Goal: Task Accomplishment & Management: Use online tool/utility

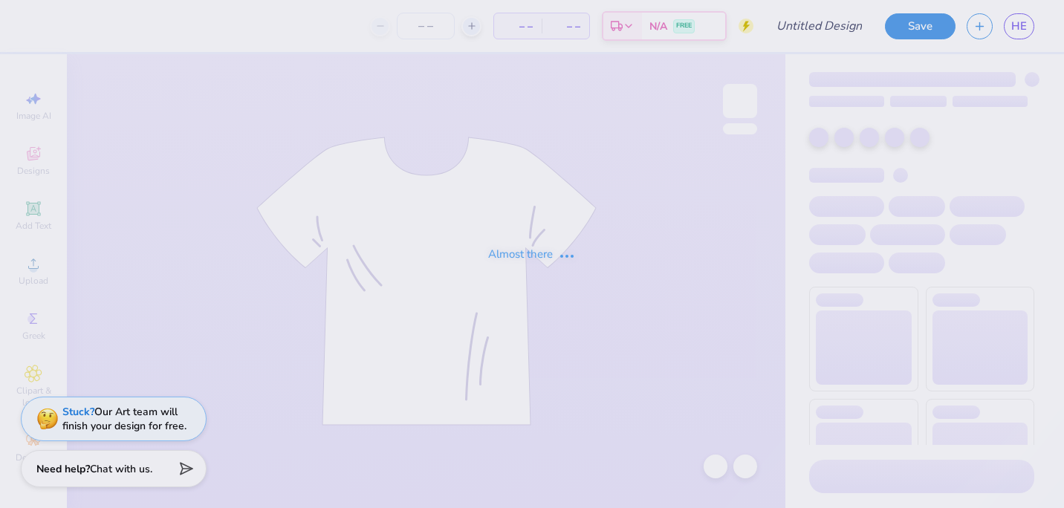
type input "black"
type input "150"
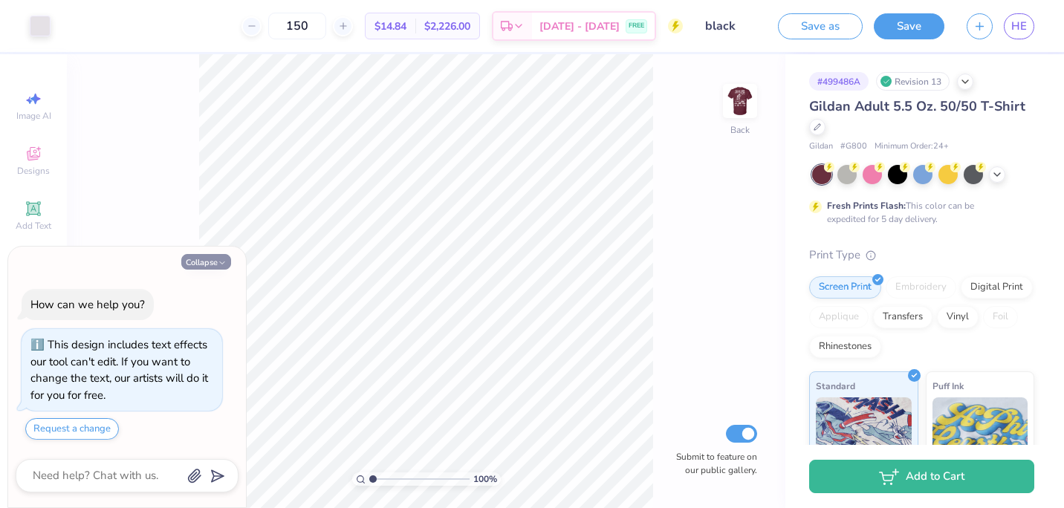
click at [205, 259] on button "Collapse" at bounding box center [206, 262] width 50 height 16
type textarea "x"
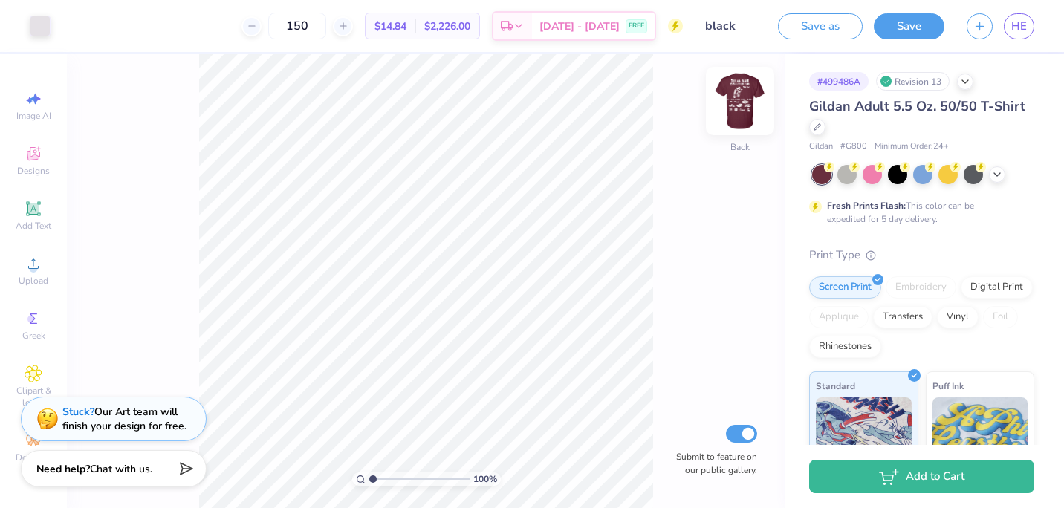
click at [736, 109] on img at bounding box center [739, 100] width 59 height 59
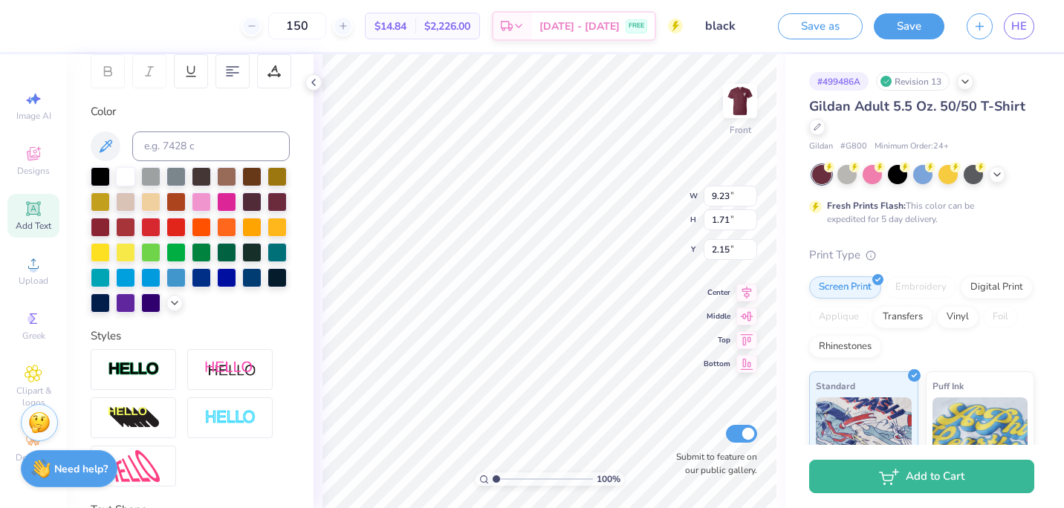
scroll to position [380, 0]
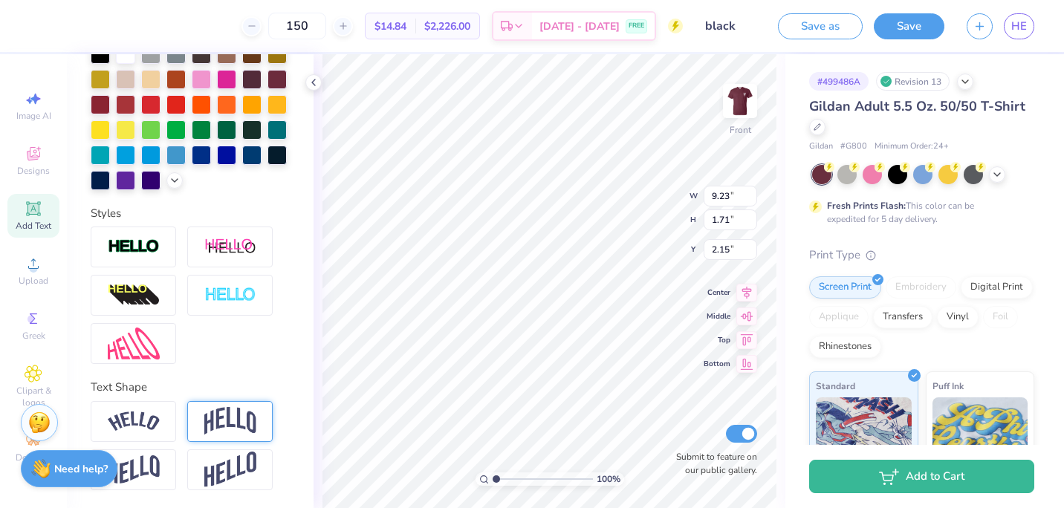
click at [227, 423] on img at bounding box center [230, 421] width 52 height 28
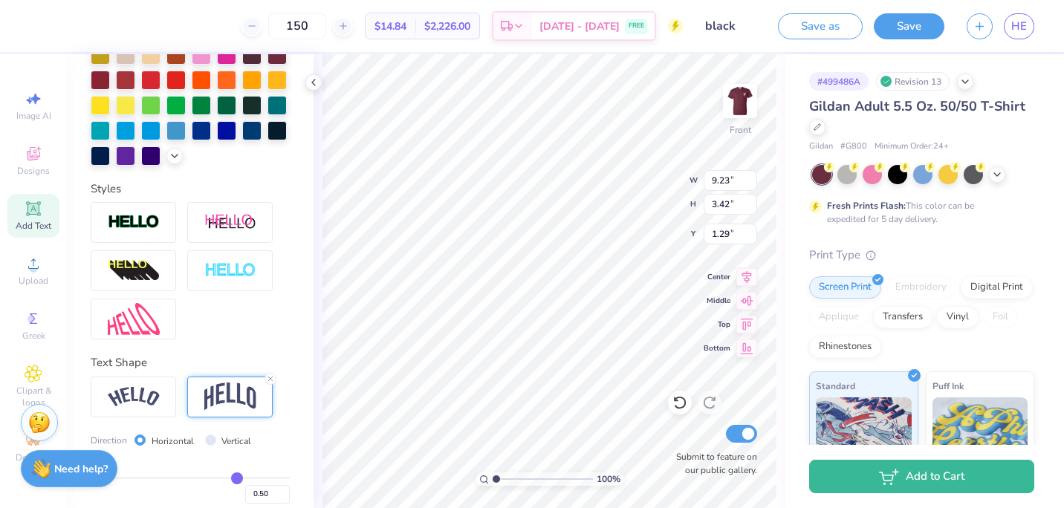
type input "3.42"
type input "1.29"
type input "10.13"
type input "1.07"
type input "4.17"
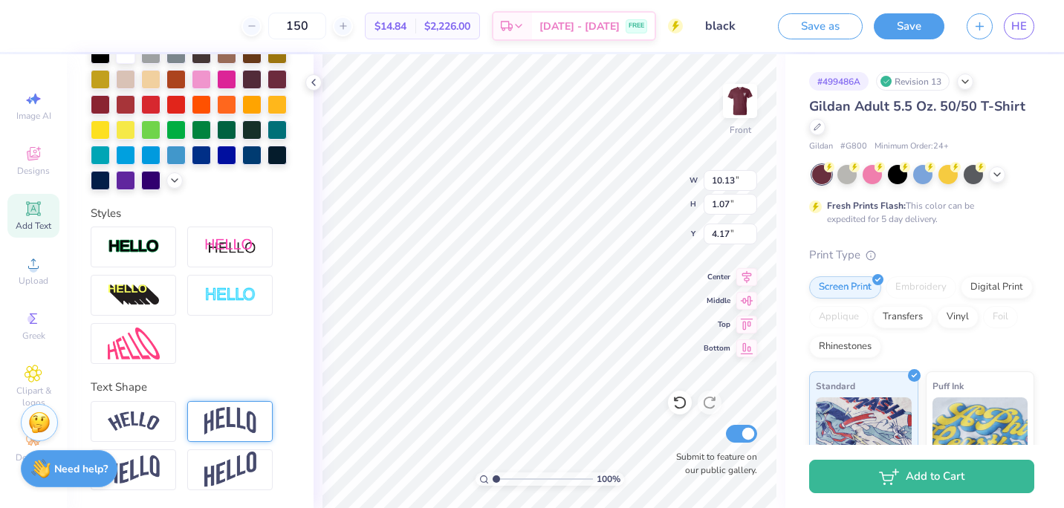
click at [241, 408] on img at bounding box center [230, 421] width 52 height 28
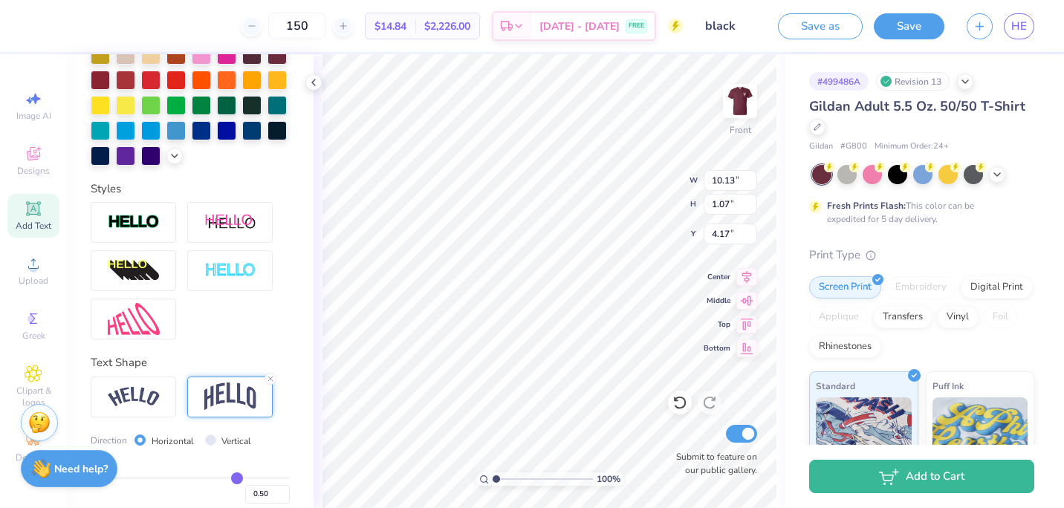
type input "3.05"
type input "3.18"
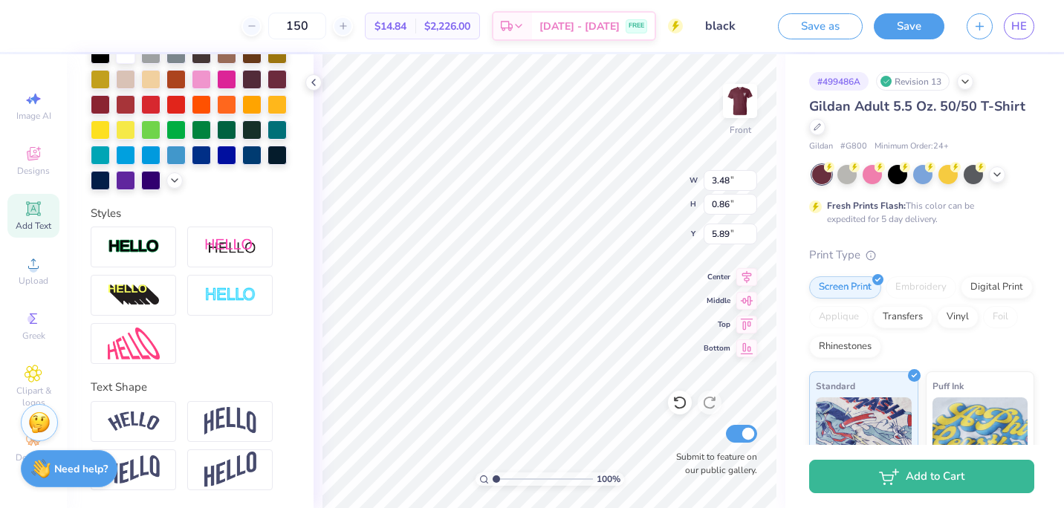
scroll to position [12, 4]
type textarea "[DATE]-[DATE]"
type input "4.70"
type input "5.54"
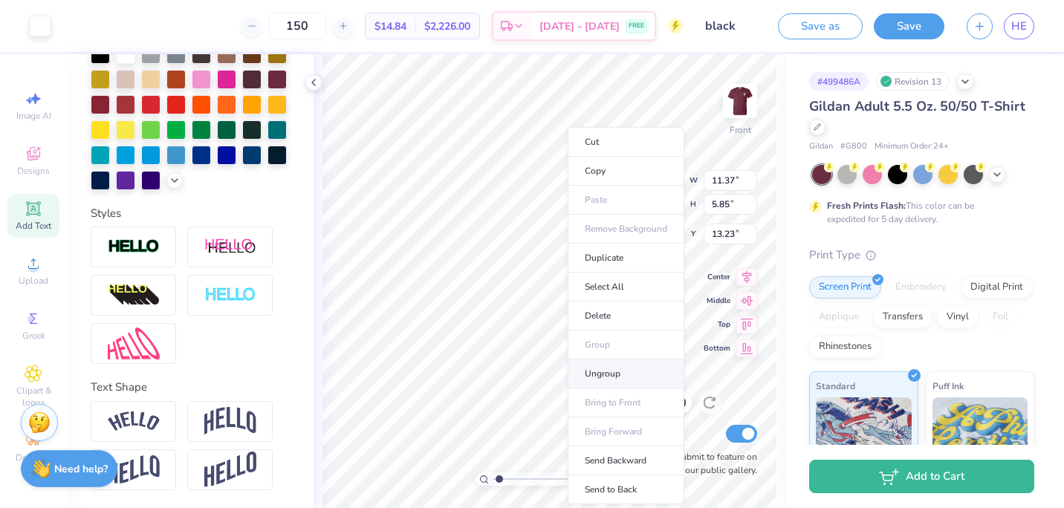
click at [588, 373] on li "Ungroup" at bounding box center [626, 374] width 117 height 29
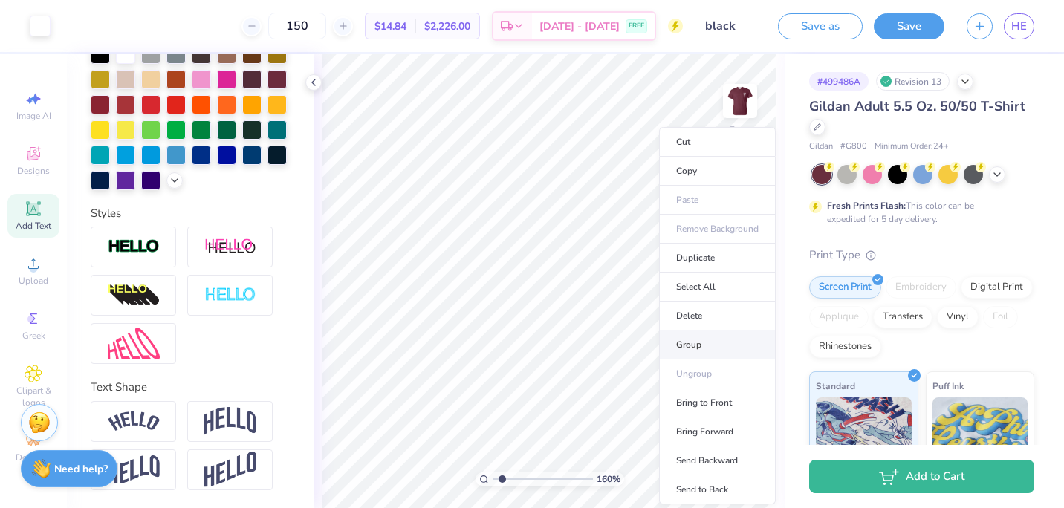
click at [678, 344] on li "Group" at bounding box center [717, 345] width 117 height 29
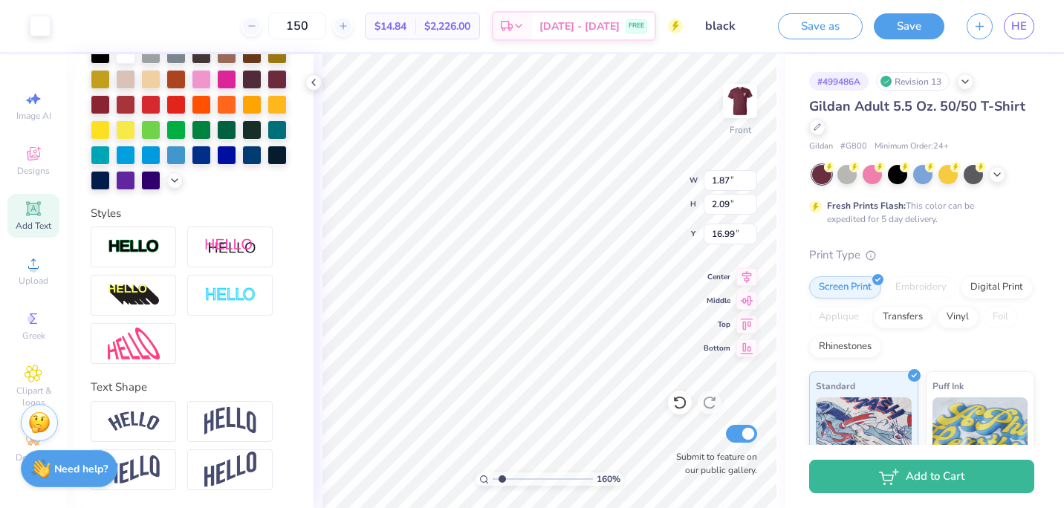
type input "1.60059585610089"
type input "2.63"
type input "1.18"
type input "17.40"
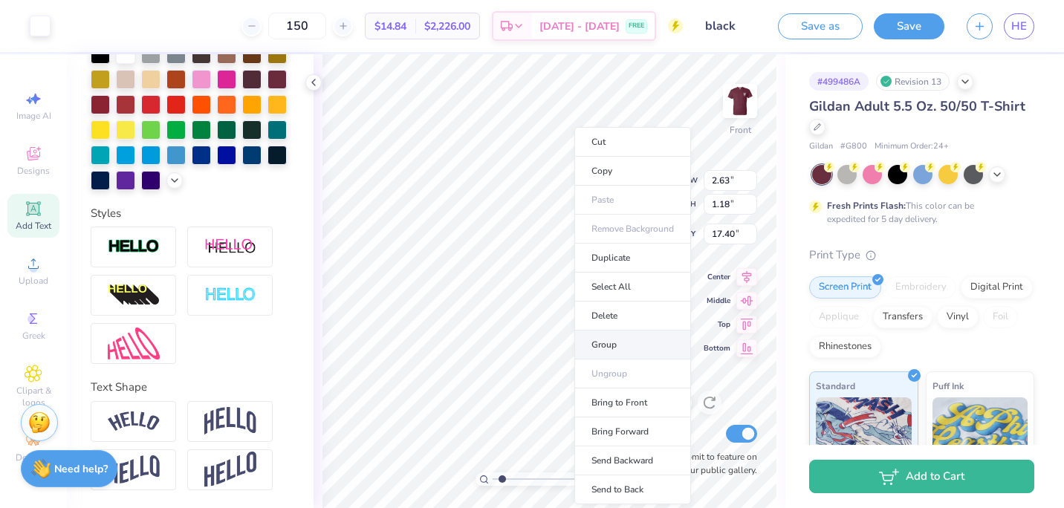
click at [596, 349] on li "Group" at bounding box center [632, 345] width 117 height 29
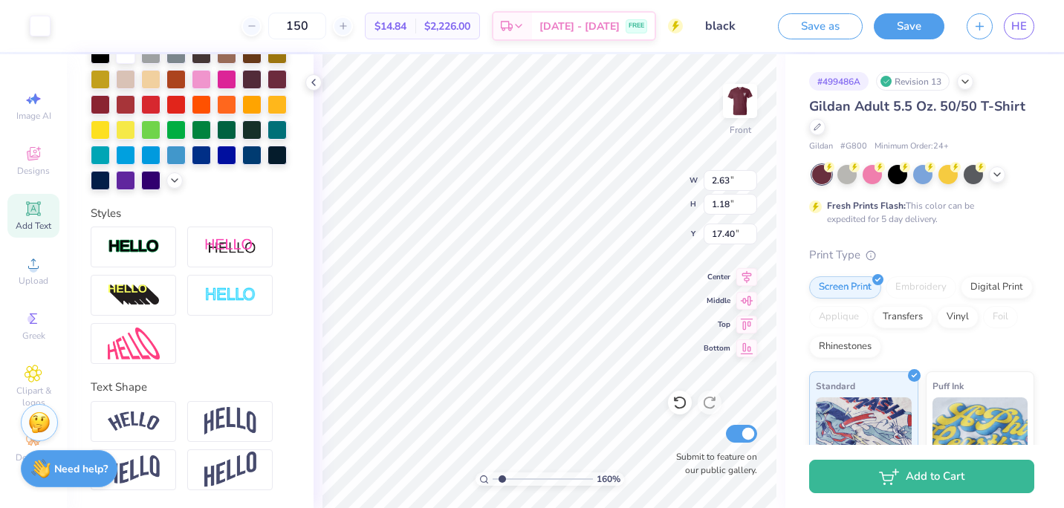
type input "1.60059585610089"
type input "1.52"
type input "1.99"
type input "16.99"
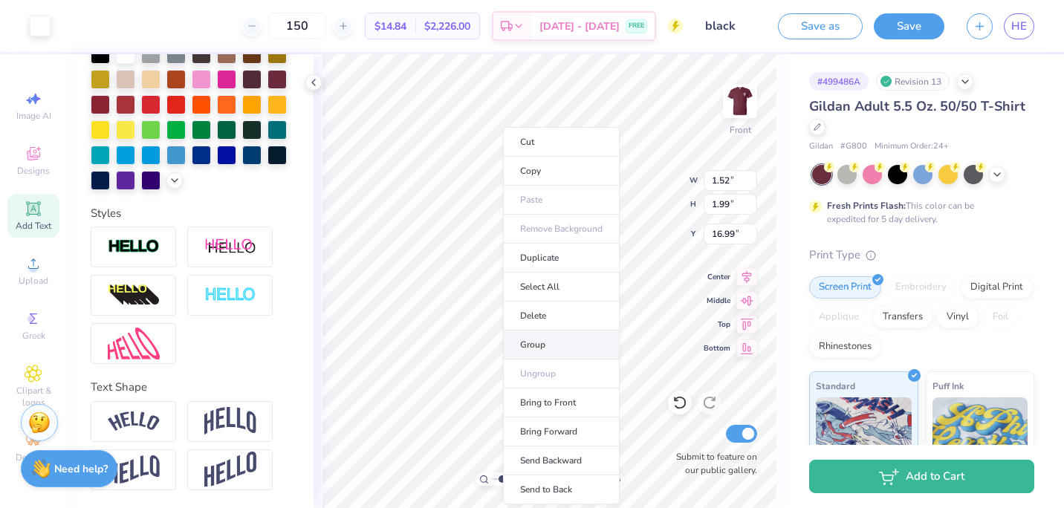
click at [519, 345] on li "Group" at bounding box center [561, 345] width 117 height 29
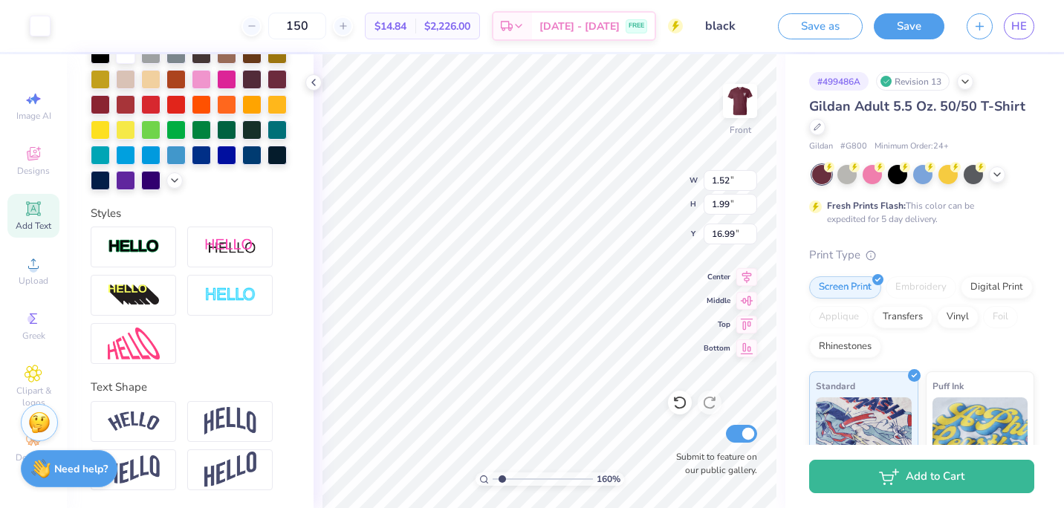
type input "1.60059585610089"
type input "1.45"
type input "1.91"
type input "17.14"
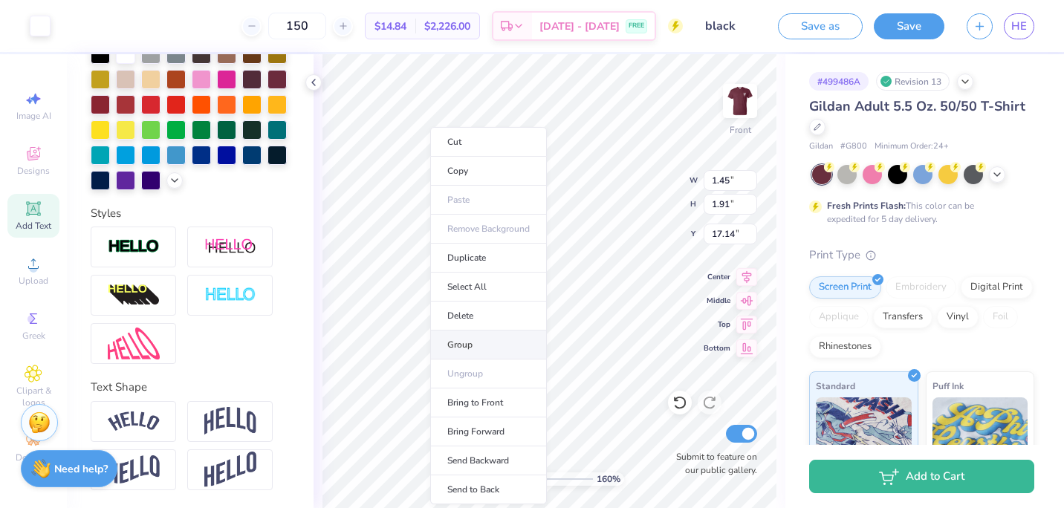
click at [456, 340] on li "Group" at bounding box center [488, 345] width 117 height 29
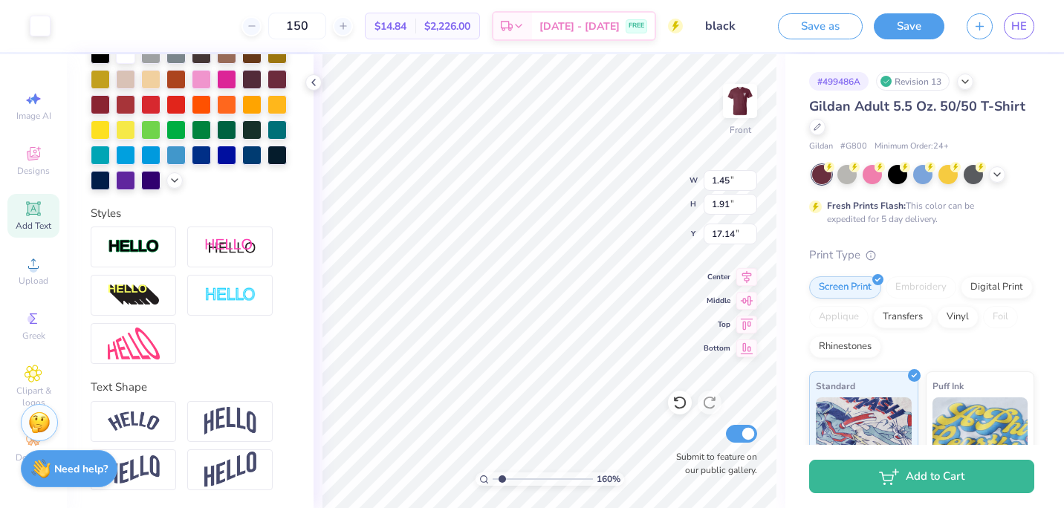
type input "1.60059585610089"
type input "3.35"
type input "1.58"
type input "15.06"
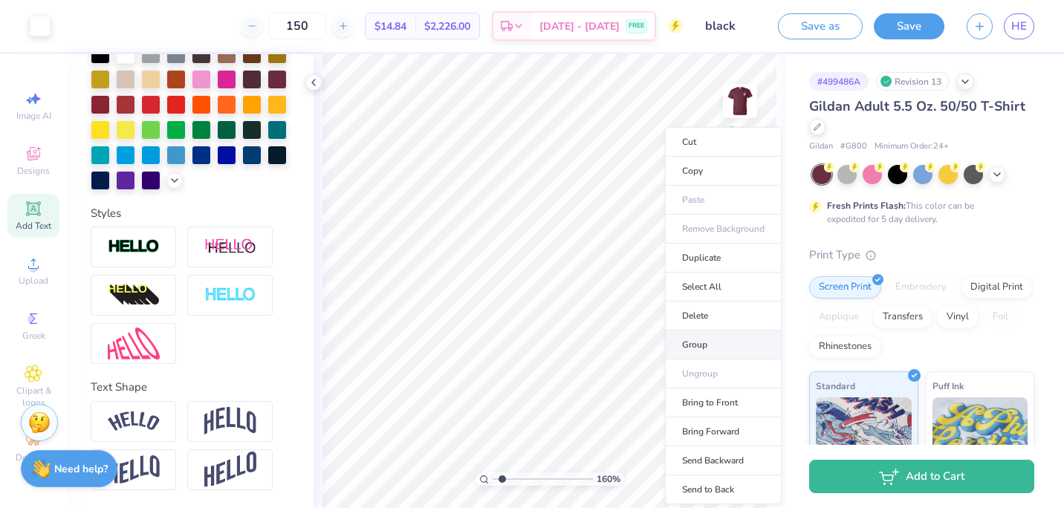
click at [697, 344] on li "Group" at bounding box center [723, 345] width 117 height 29
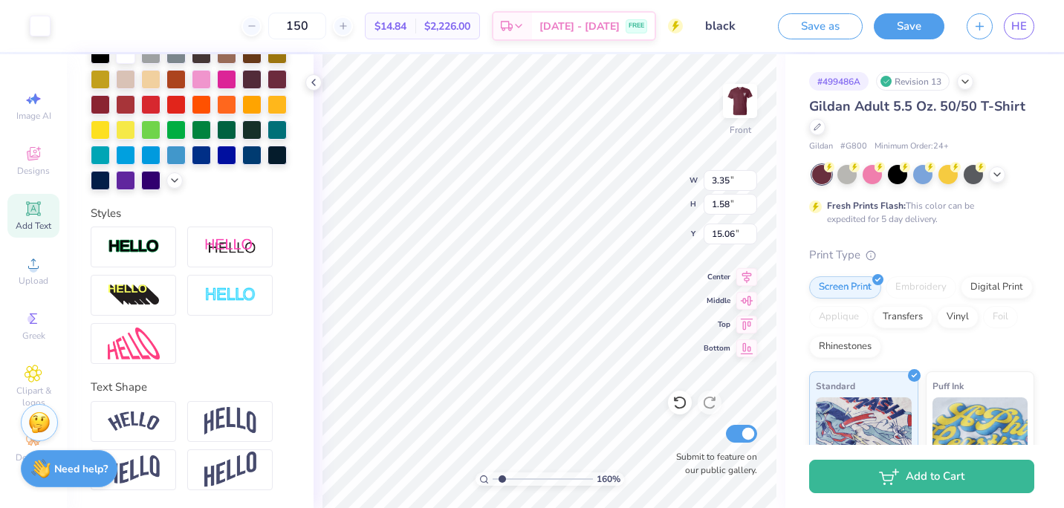
type input "1.60059585610089"
type input "6.24"
type input "3.42"
type input "13.23"
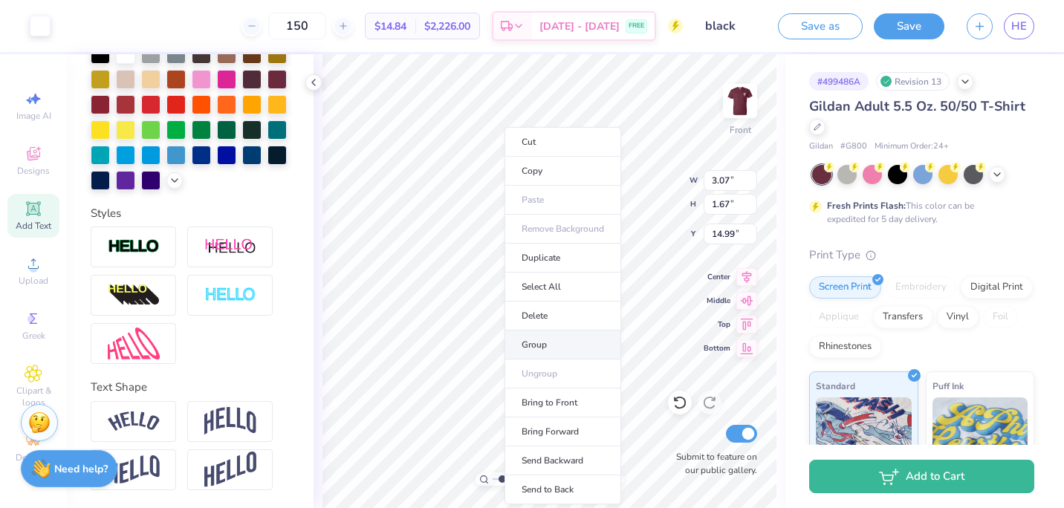
click at [547, 347] on li "Group" at bounding box center [563, 345] width 117 height 29
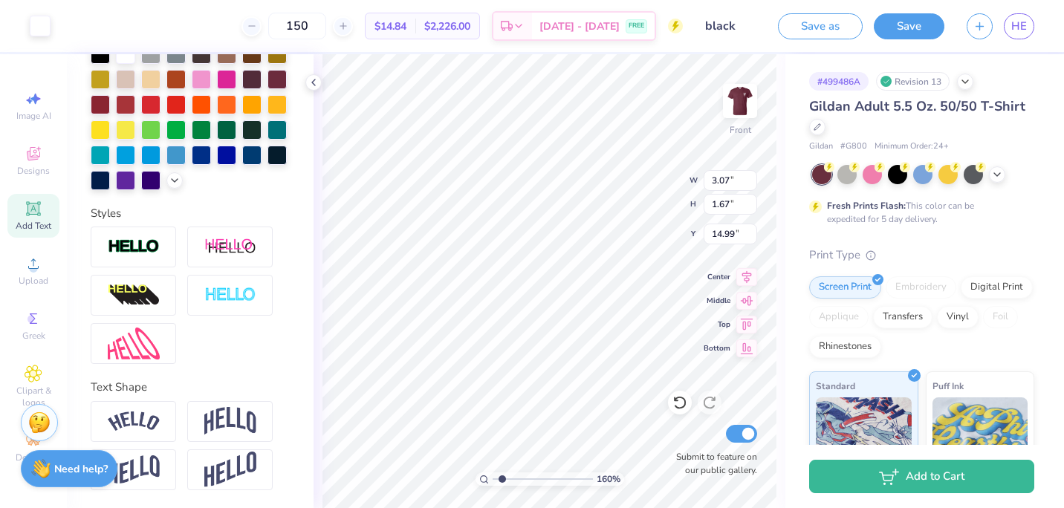
type input "1.60059585610089"
type input "3.00"
type input "1.59"
type input "15.06"
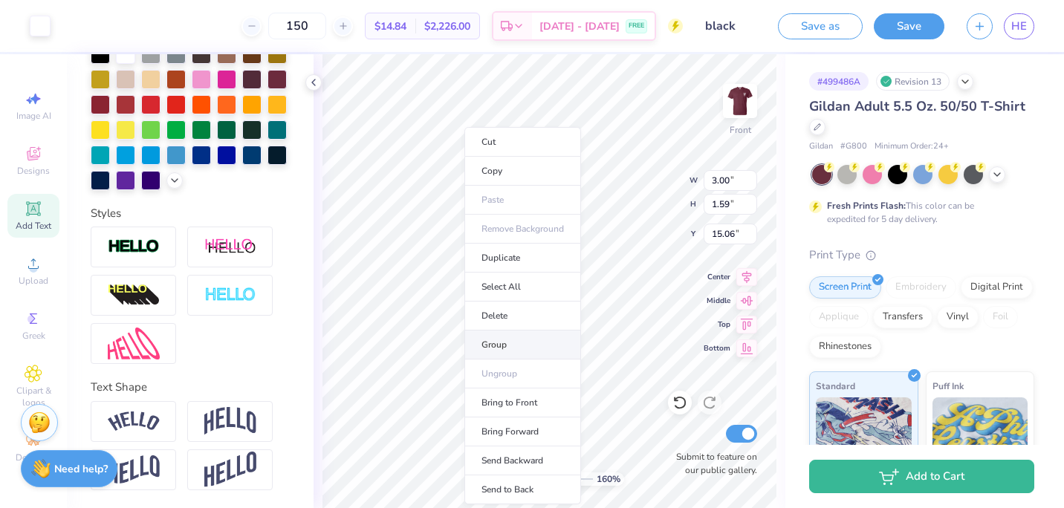
click at [484, 347] on li "Group" at bounding box center [522, 345] width 117 height 29
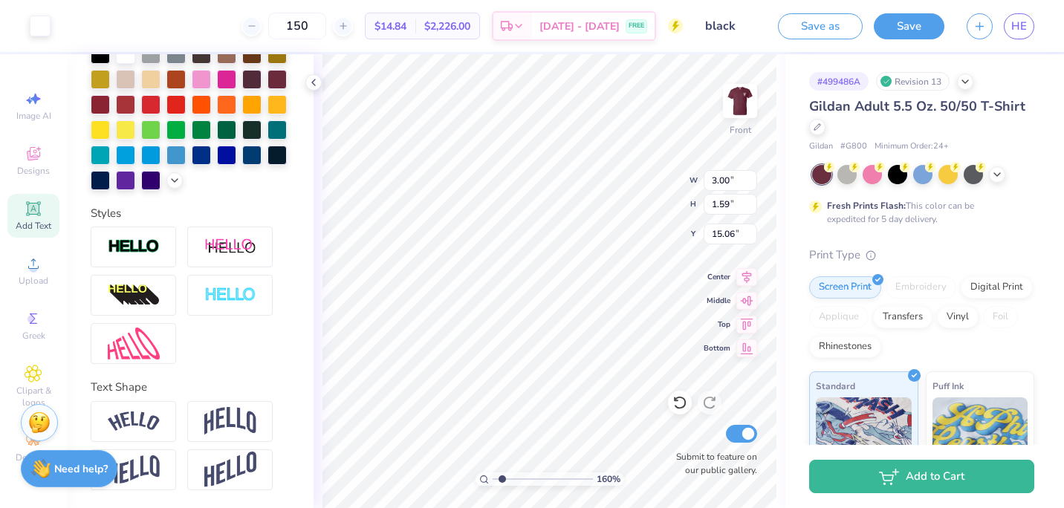
type input "1.60059585610089"
type input "4.98"
type input "0.69"
type input "13.70"
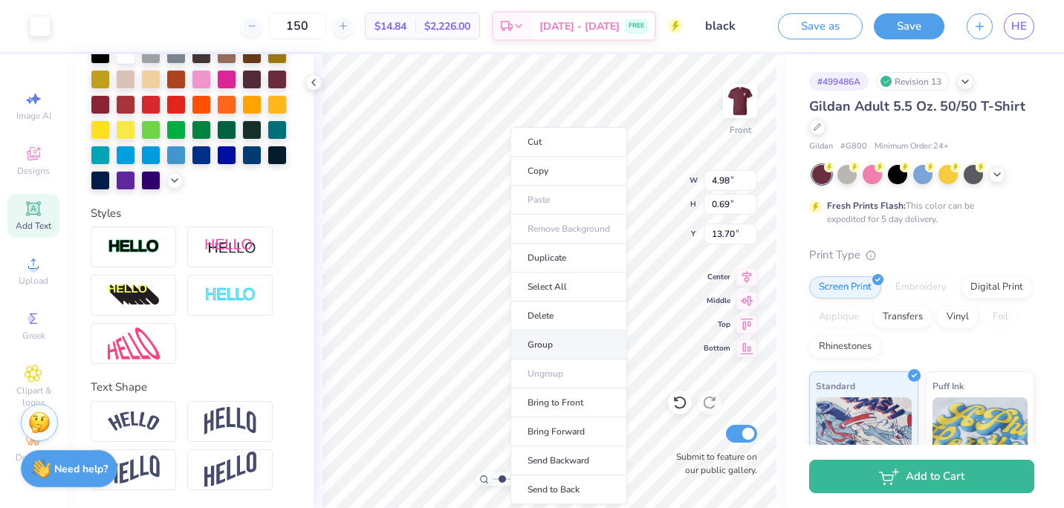
click at [539, 337] on li "Group" at bounding box center [569, 345] width 117 height 29
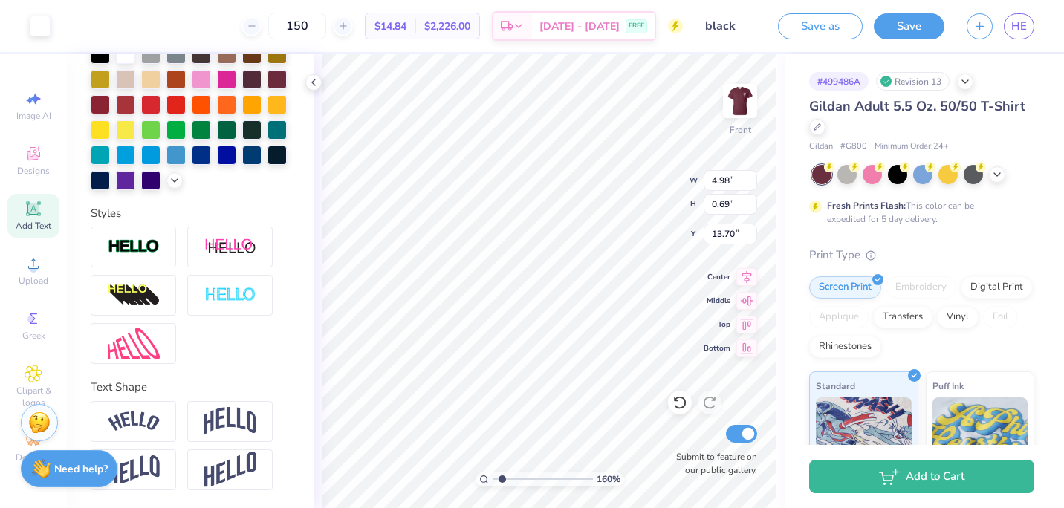
type input "1.60059585610089"
type input "3.38"
type input "1.64"
type input "13.23"
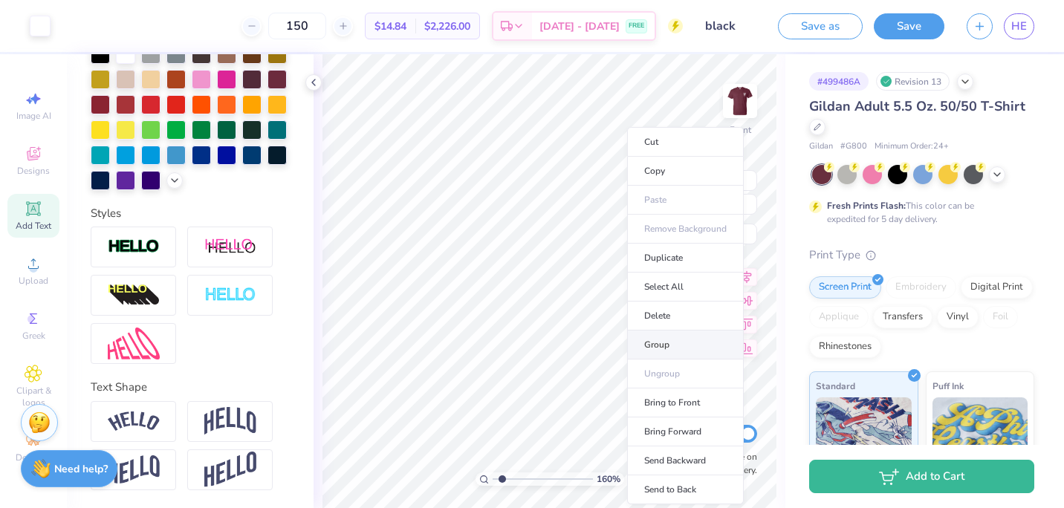
click at [648, 334] on li "Group" at bounding box center [685, 345] width 117 height 29
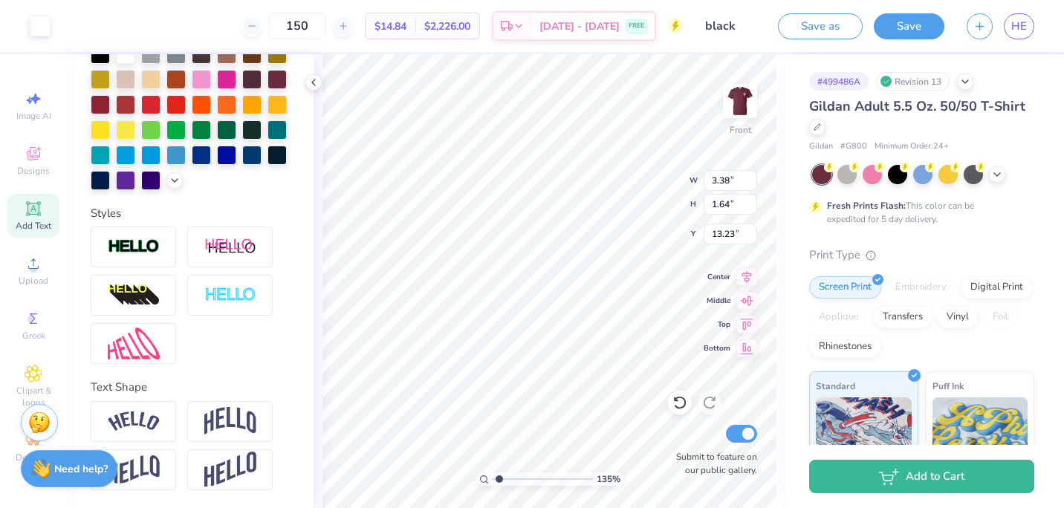
type input "1.35417475830264"
type input "10.13"
type input "3.05"
type input "3.18"
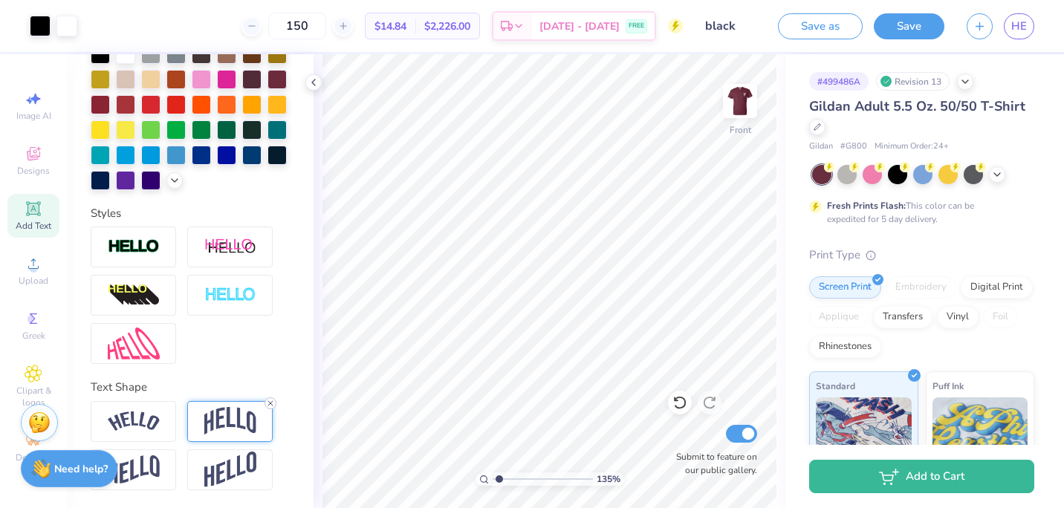
click at [273, 398] on div at bounding box center [271, 404] width 12 height 12
type input "1.35417475830264"
type input "10.13"
type input "1.07"
type input "4.17"
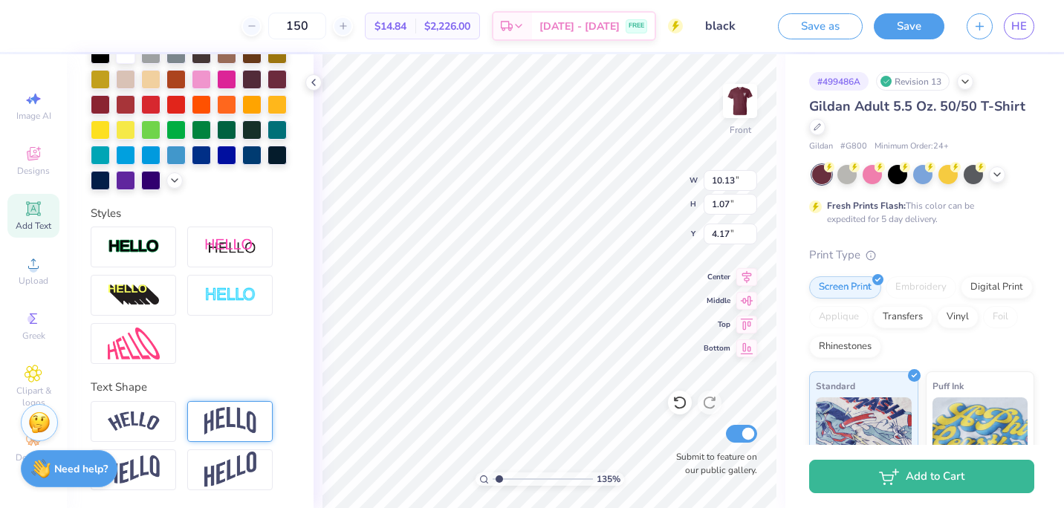
type input "1.35417475830264"
type input "5.35"
type input "0.84"
type input "4.70"
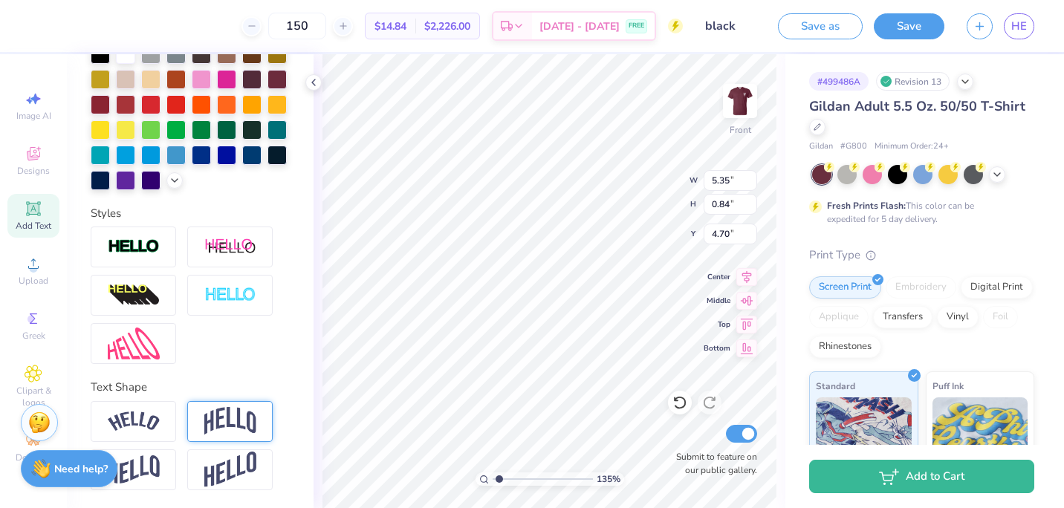
type input "1.35417475830264"
type input "10.13"
type input "1.07"
type input "8.61"
type input "1.35417475830264"
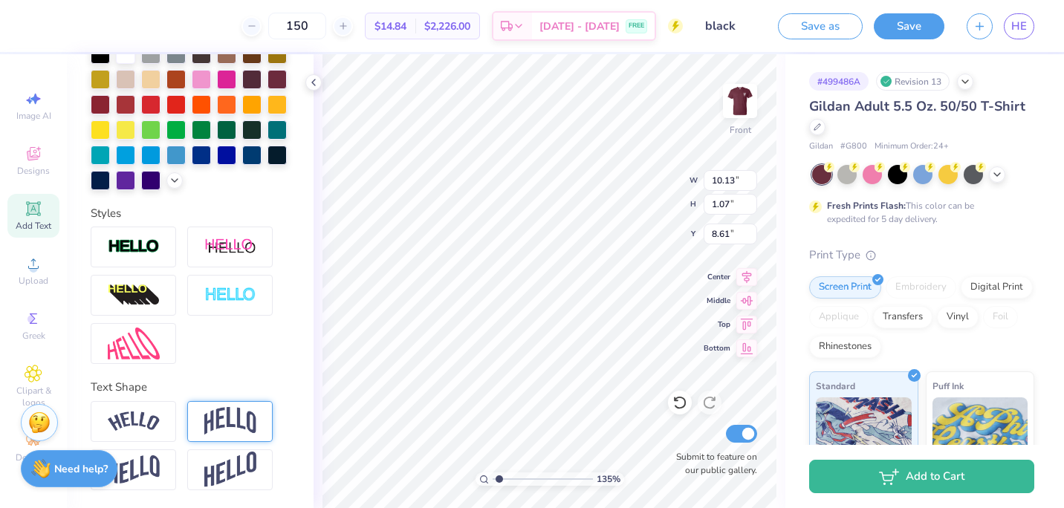
type input "5.35"
type input "0.84"
type input "4.70"
type input "1.35417475830264"
type input "6.13"
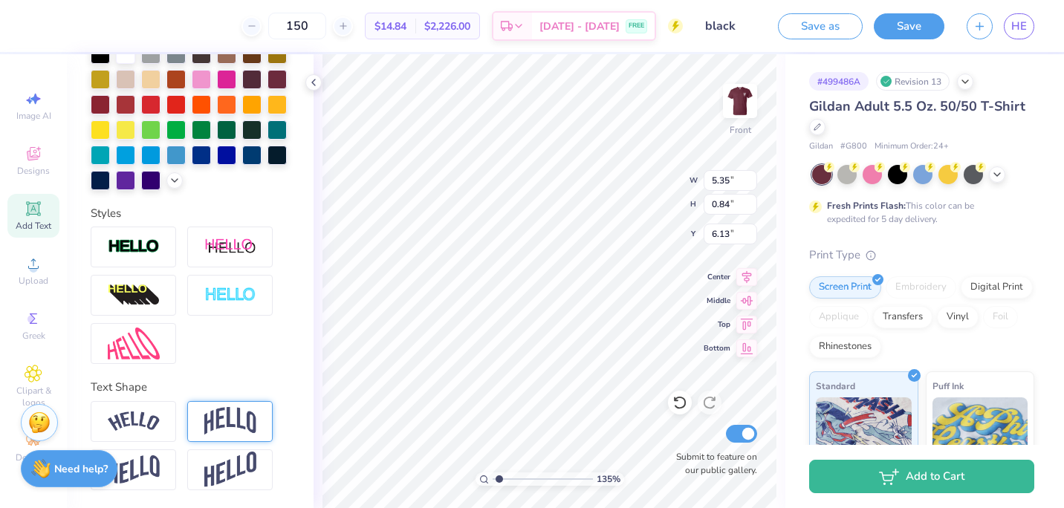
type input "1.35417475830264"
type input "10.13"
type input "1.07"
type input "4.18"
click at [220, 415] on img at bounding box center [230, 421] width 52 height 28
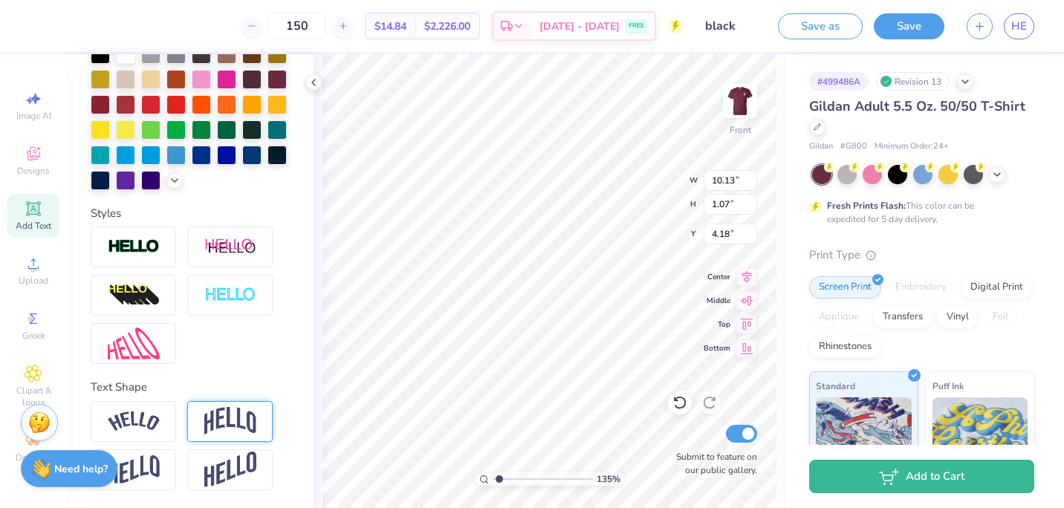
type input "1.35417475830264"
type input "3.05"
type input "3.19"
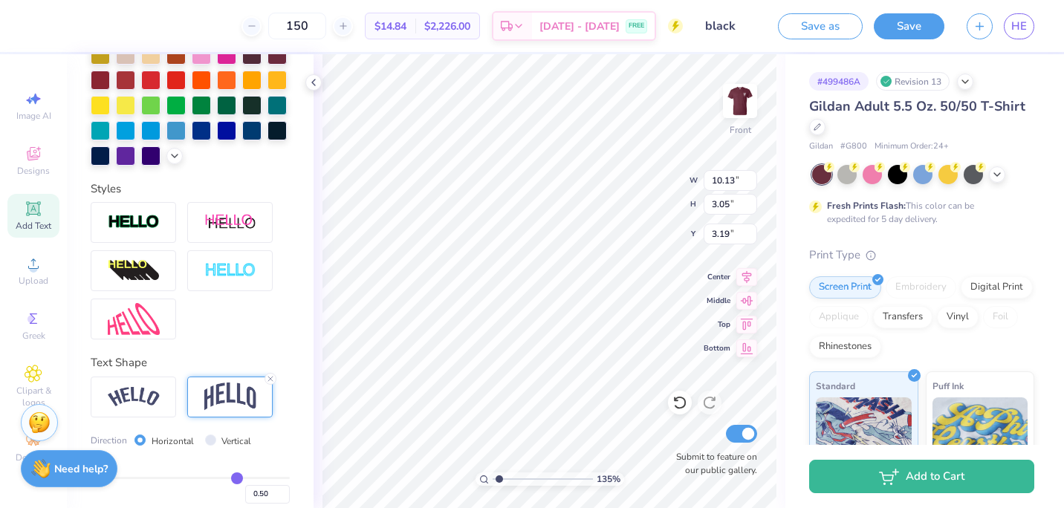
type input "1.35417475830264"
type input "3.00"
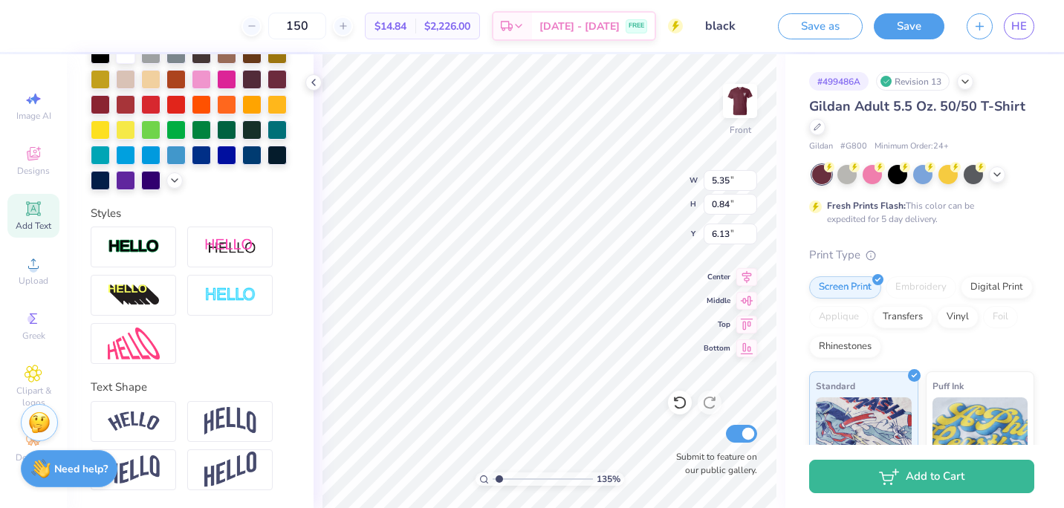
type input "1.35417475830264"
type input "3.68"
type input "0.58"
type input "6.39"
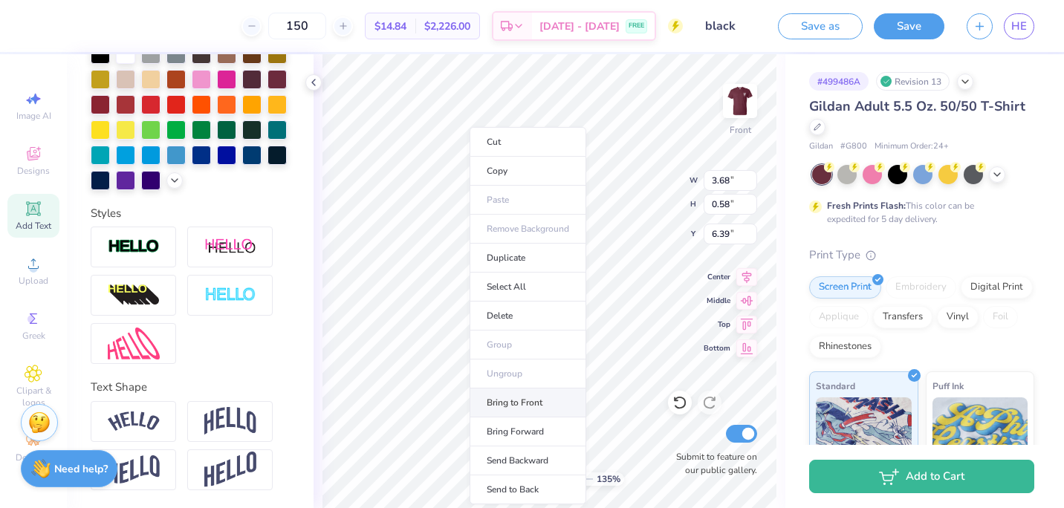
click at [519, 401] on li "Bring to Front" at bounding box center [528, 403] width 117 height 29
type input "1.35417475830264"
type input "1.52"
type input "1.99"
type input "16.99"
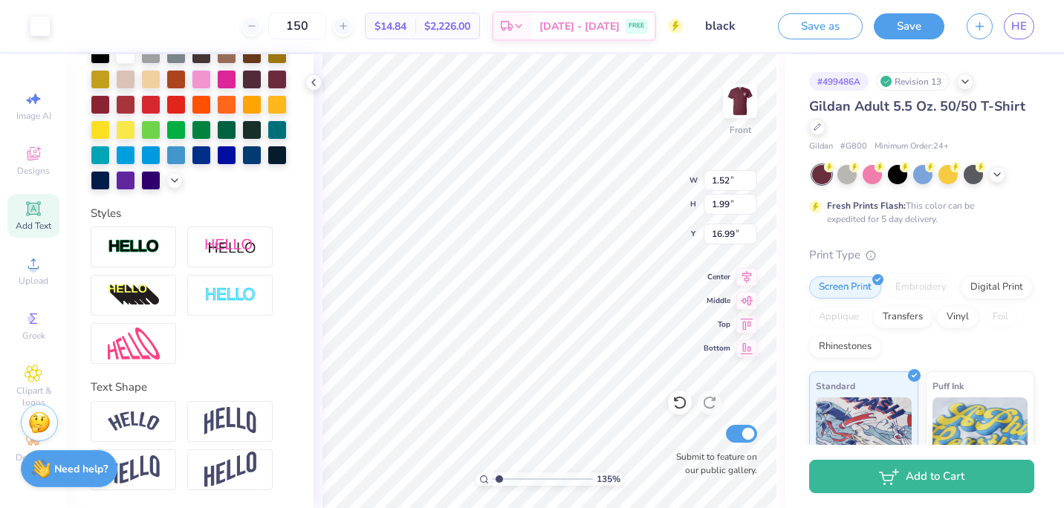
type input "1.35417475830264"
type input "3.68"
type input "0.58"
type input "6.39"
click at [748, 284] on icon at bounding box center [746, 275] width 21 height 18
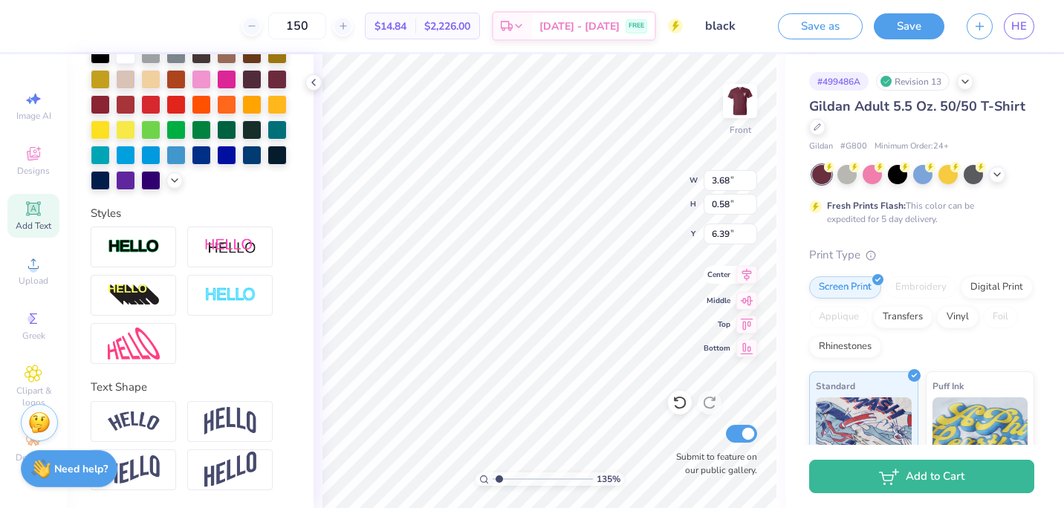
click at [746, 278] on icon at bounding box center [747, 275] width 10 height 13
type input "1.35417475830264"
type input "4.72"
type input "1.35417475830264"
type input "9.23"
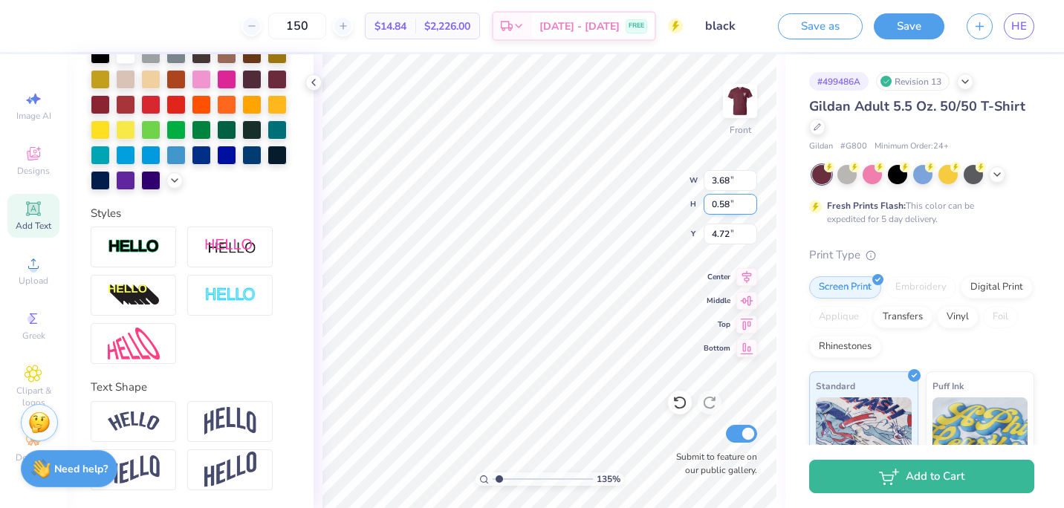
type input "3.42"
type input "1.29"
click at [748, 278] on icon at bounding box center [747, 275] width 10 height 13
type input "1.35417475830264"
type input "10.13"
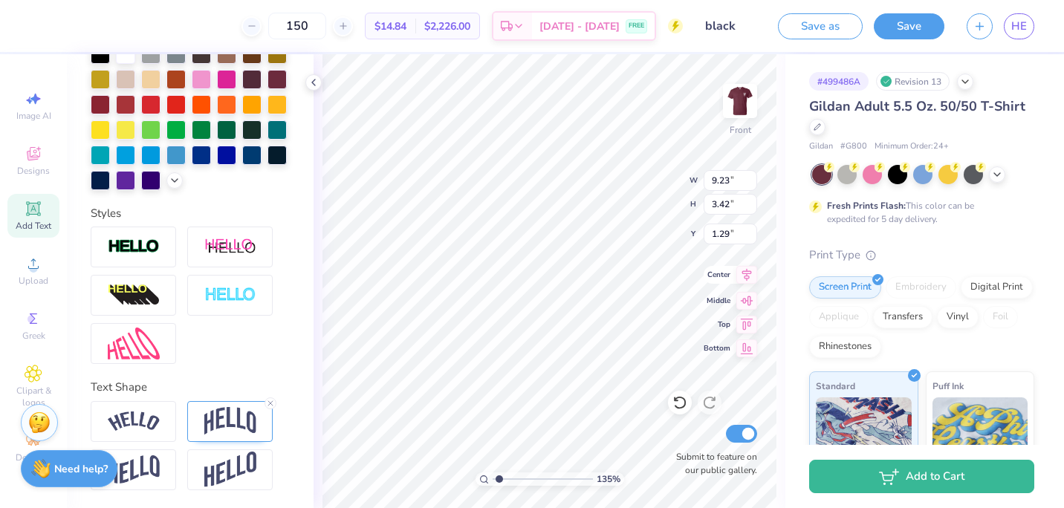
type input "3.05"
type input "3.20"
click at [745, 278] on icon at bounding box center [746, 275] width 21 height 18
type input "1.35417475830264"
type input "5.43"
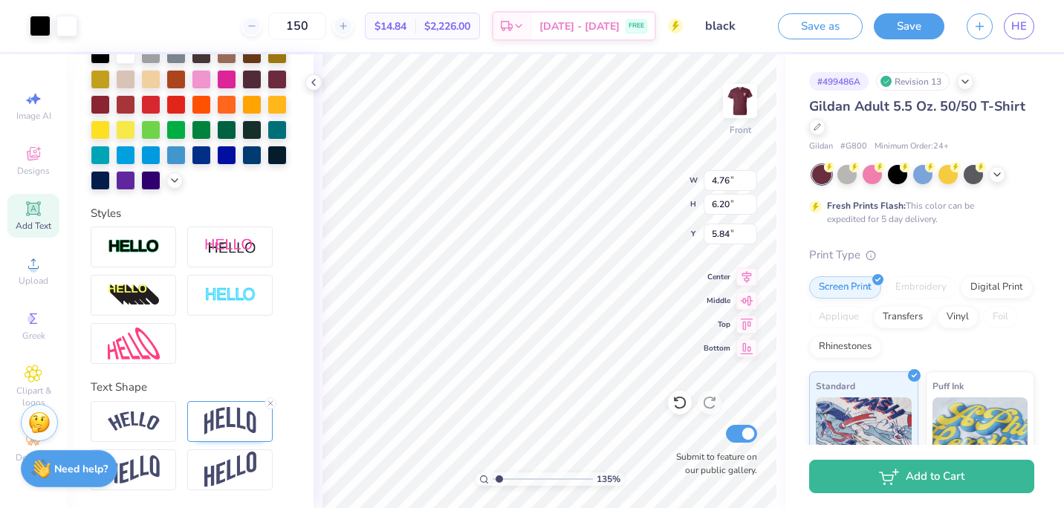
type input "7.07"
type input "5.30"
type input "1.35417475830264"
type input "3.38"
type input "1.64"
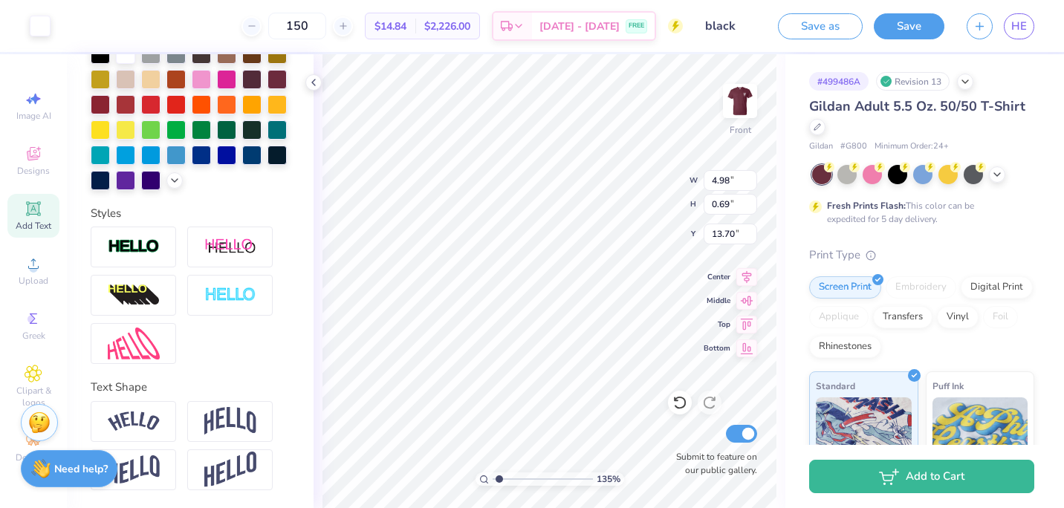
type input "13.23"
type input "1.35417475830264"
type input "3.35"
type input "1.58"
type input "15.06"
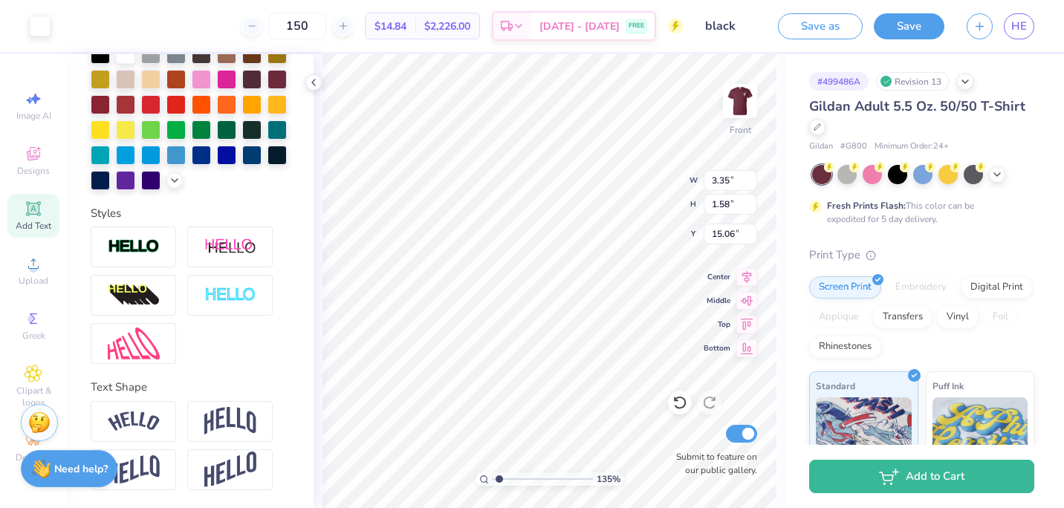
type input "1.35417475830264"
type input "3.07"
type input "1.67"
type input "14.99"
type input "1.35417475830264"
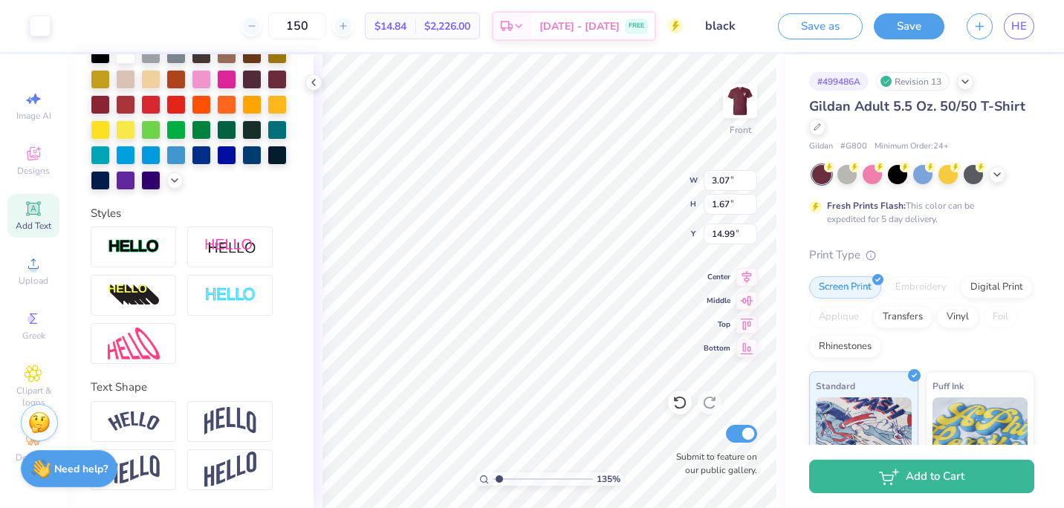
type input "3.38"
type input "1.64"
type input "13.23"
type input "1.35417475830264"
type input "4.98"
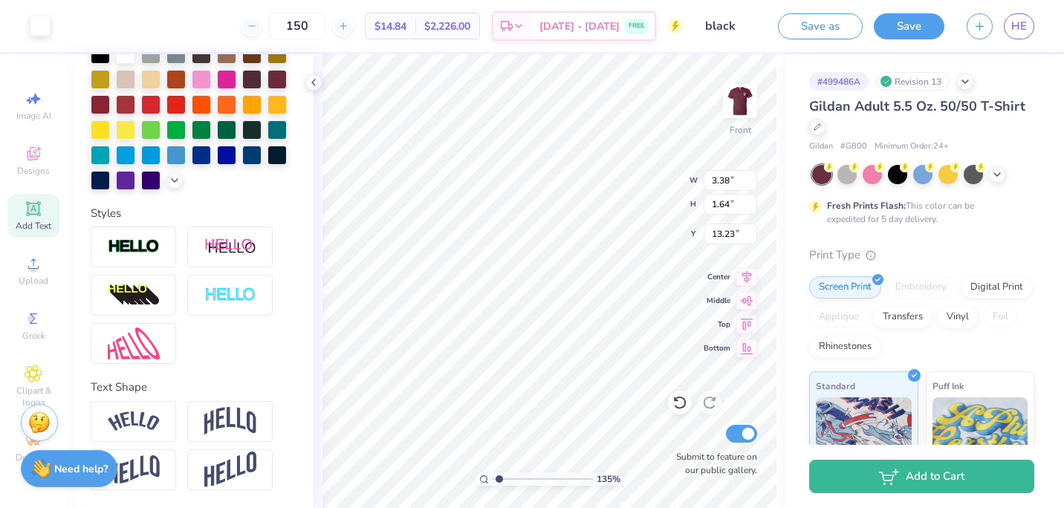
type input "0.69"
type input "13.70"
type input "1.35417475830264"
type input "3.00"
type input "1.59"
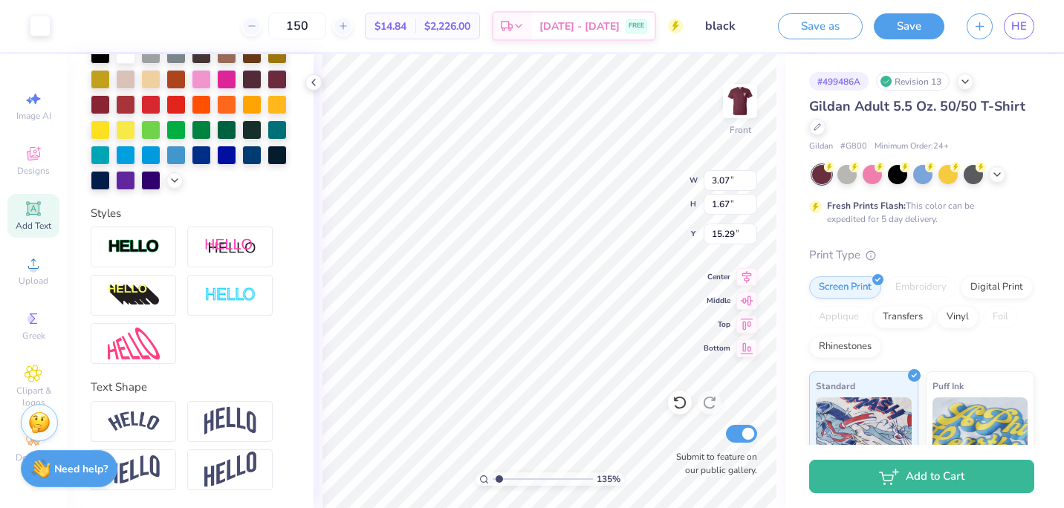
type input "15.06"
type input "1.35417475830264"
type input "3.07"
type input "1.67"
type input "15.27"
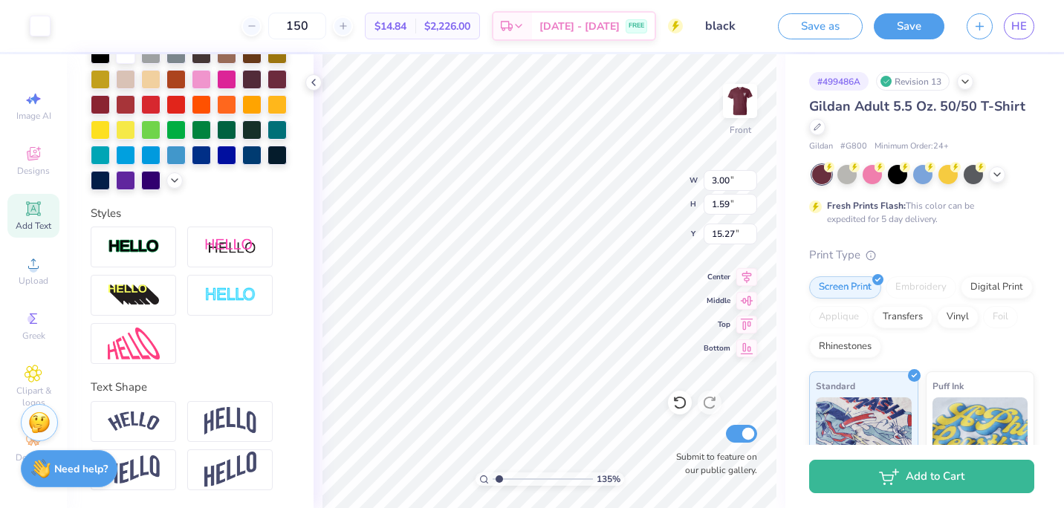
type input "1.35417475830264"
type input "3.07"
type input "1.67"
type input "1.35417475830264"
type input "15.14"
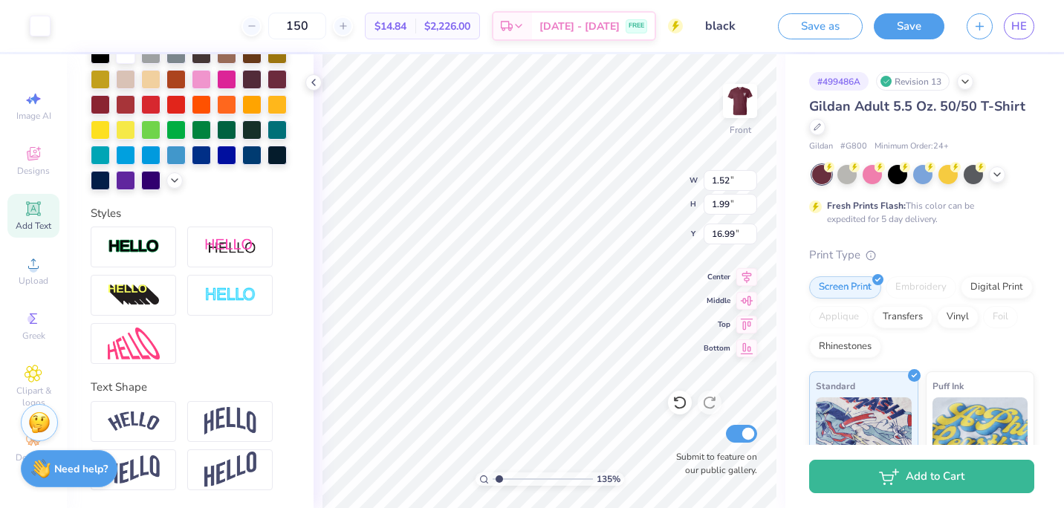
type input "1.35417475830264"
type input "1.87"
type input "2.09"
type input "1.35417475830264"
type input "1.52"
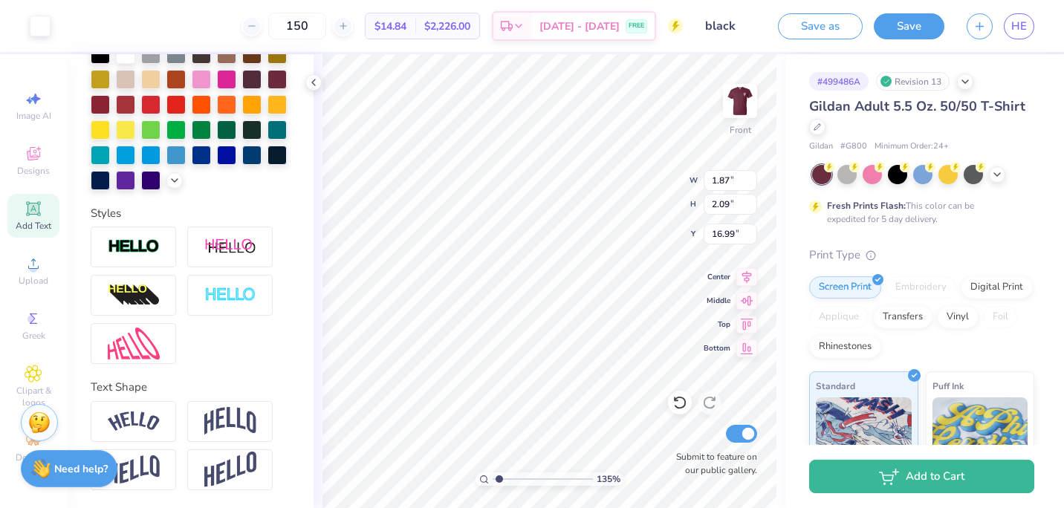
type input "1.99"
type input "15.27"
type input "1.35417475830264"
type input "1.87"
type input "2.09"
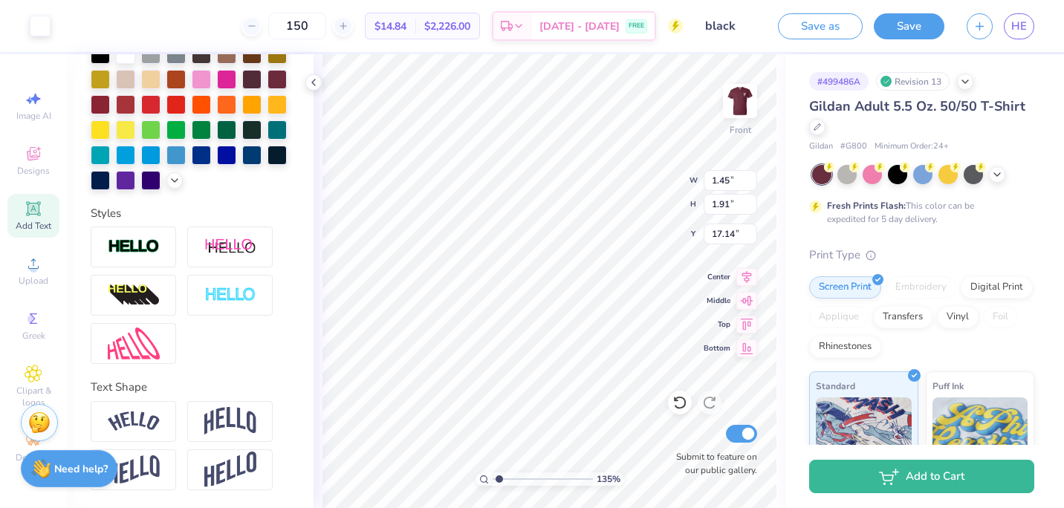
type input "15.27"
type input "1.35417475830264"
type input "1.45"
type input "1.91"
type input "17.14"
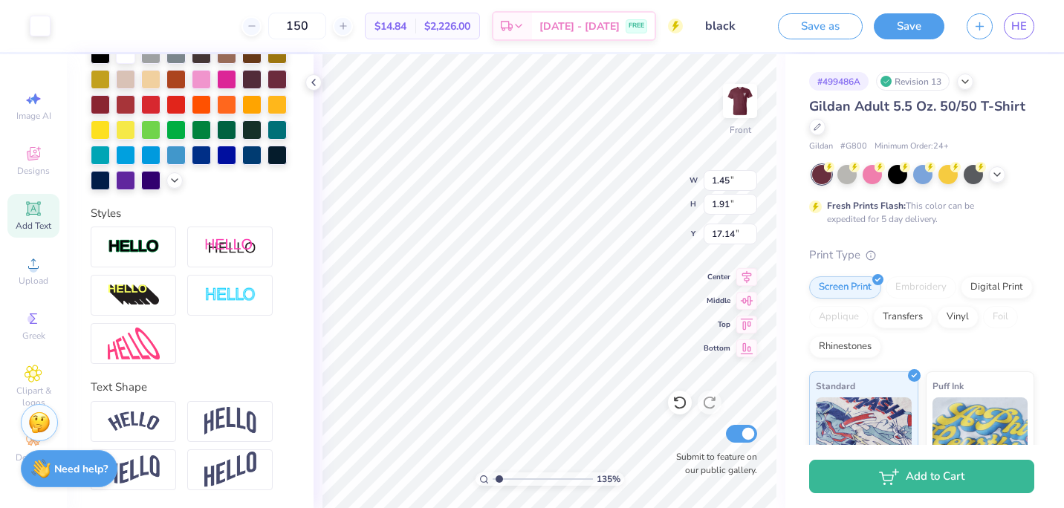
type input "1.35417475830264"
type input "15.27"
type input "1.35417475830264"
type input "1.52"
type input "1.99"
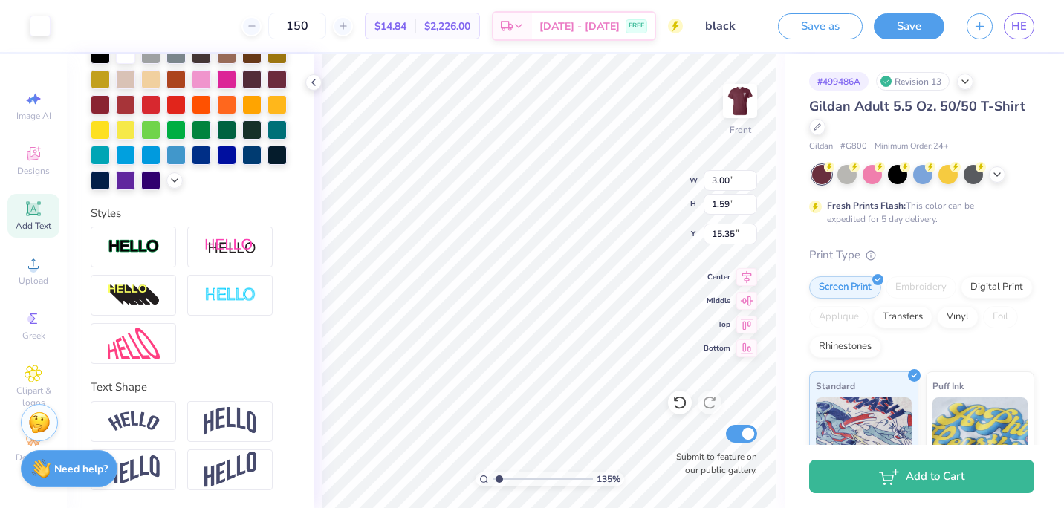
type input "15.27"
type input "1.35417475830264"
type input "1.87"
type input "2.09"
type input "1.35417475830264"
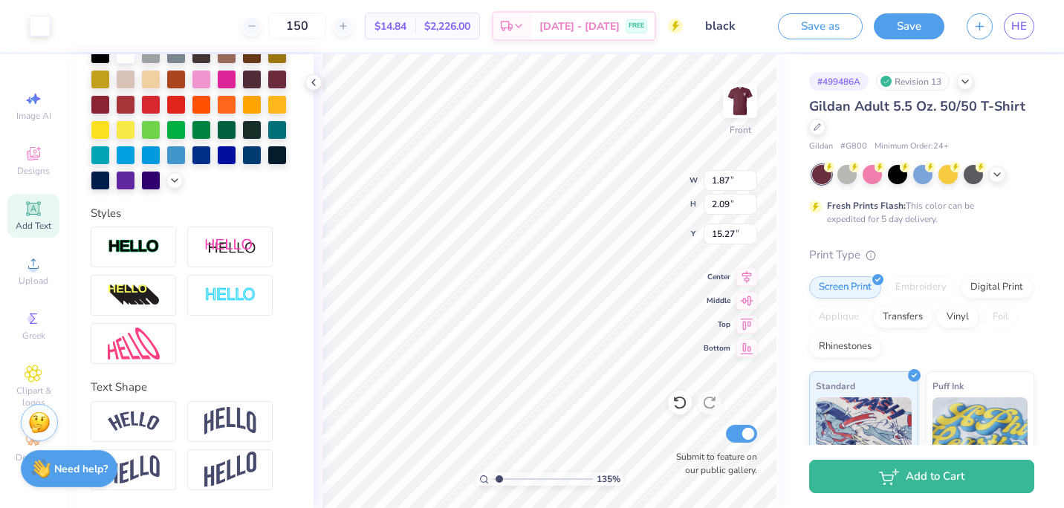
type input "1.45"
type input "1.91"
type input "1.35417475830264"
type input "3.07"
type input "1.67"
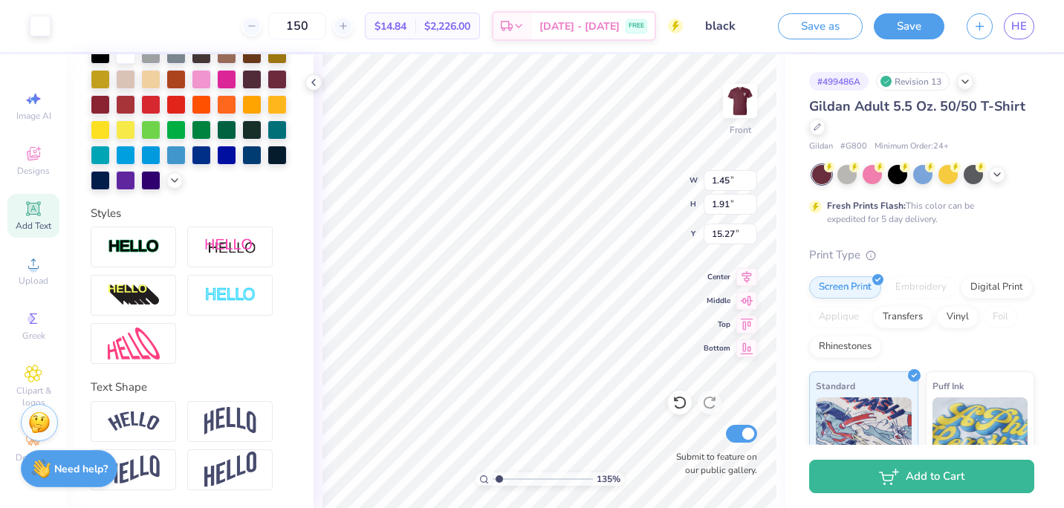
type input "15.14"
type input "1.35417475830264"
type input "3.07"
type input "1.67"
type input "15.24"
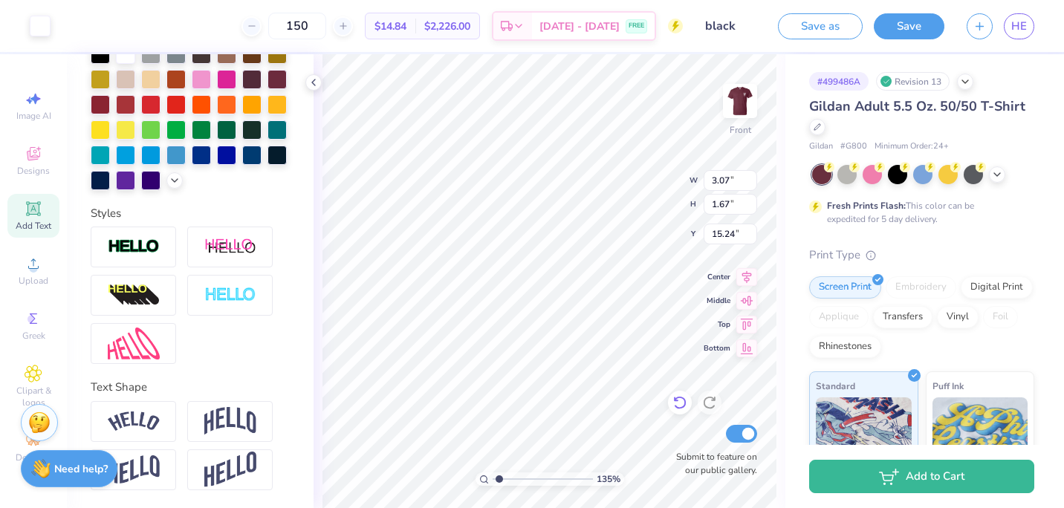
type input "1.35417475830264"
type input "2.63"
type input "1.18"
type input "17.40"
type input "1.35417475830264"
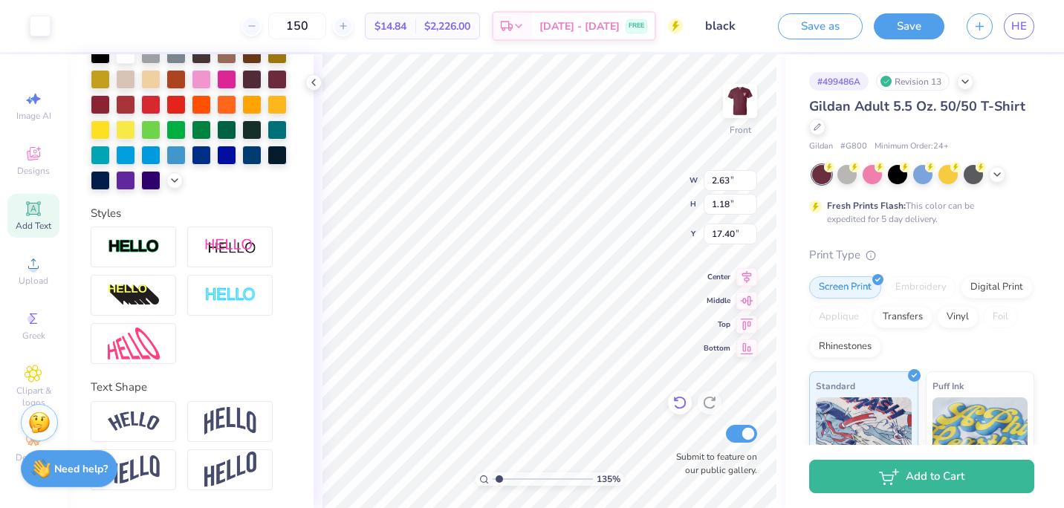
type input "16.51"
type input "1.35417475830264"
type input "1.87"
type input "2.09"
type input "15.37"
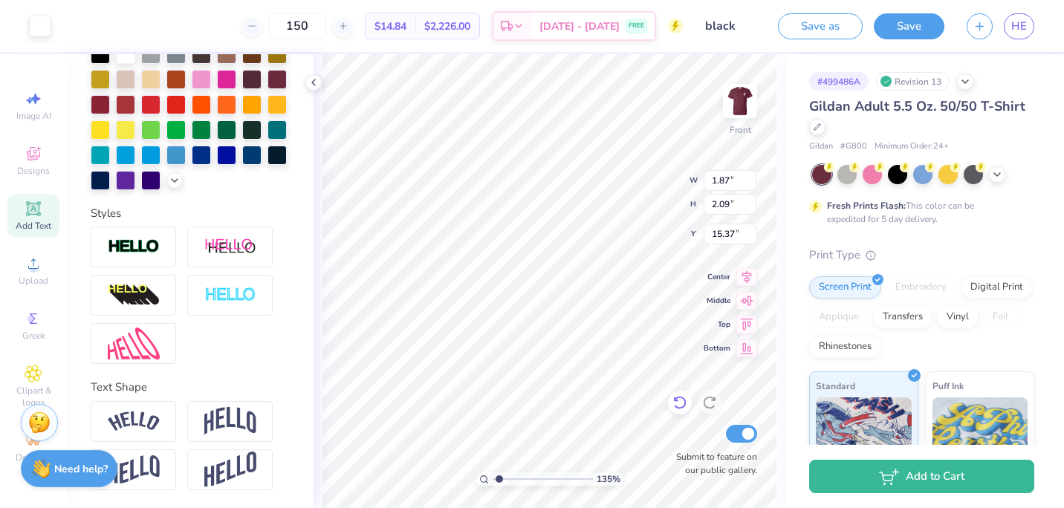
type input "1.35417475830264"
type input "1.45"
type input "1.91"
type input "1.35417475830264"
type input "16.94"
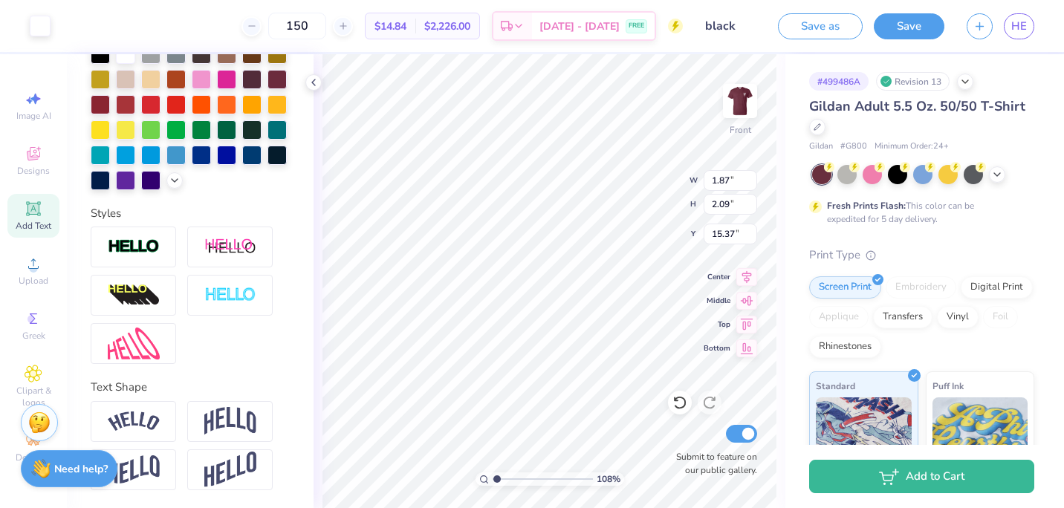
type input "1.07687188033284"
type input "1.45"
type input "1.91"
type input "1.07687188033284"
type input "1.52"
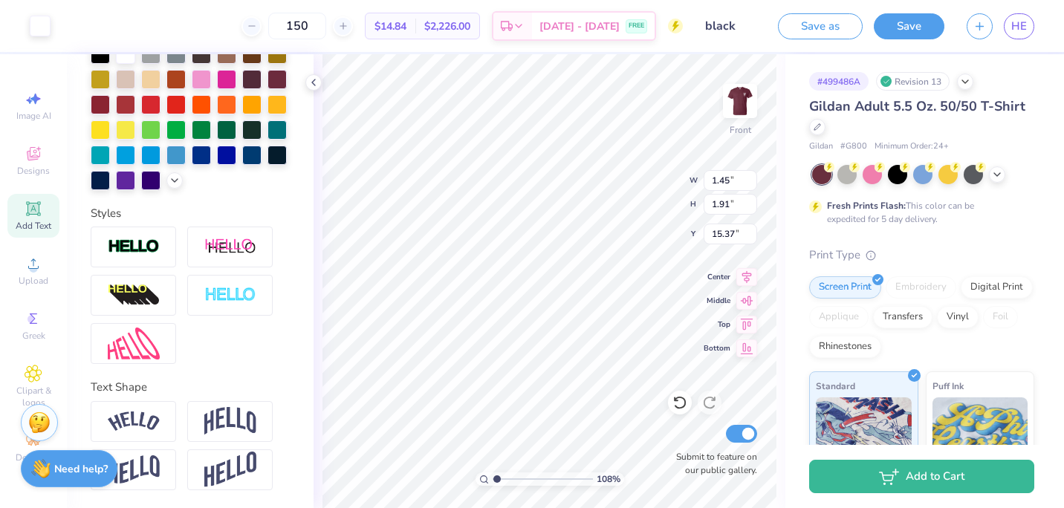
type input "1.99"
type input "15.27"
type input "1.07687188033284"
type input "3.00"
type input "1.59"
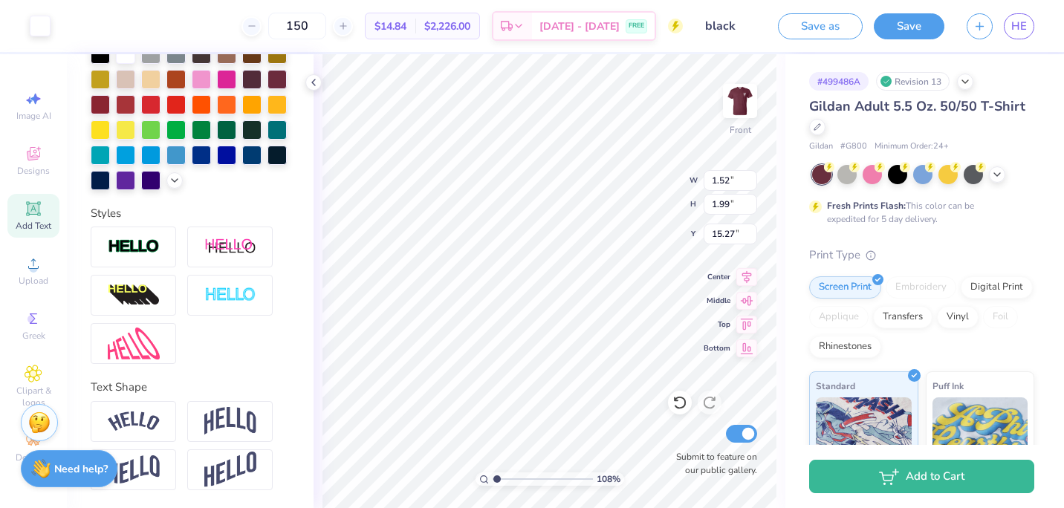
type input "15.35"
type input "1.07687188033284"
type input "3.07"
type input "1.67"
type input "14.84"
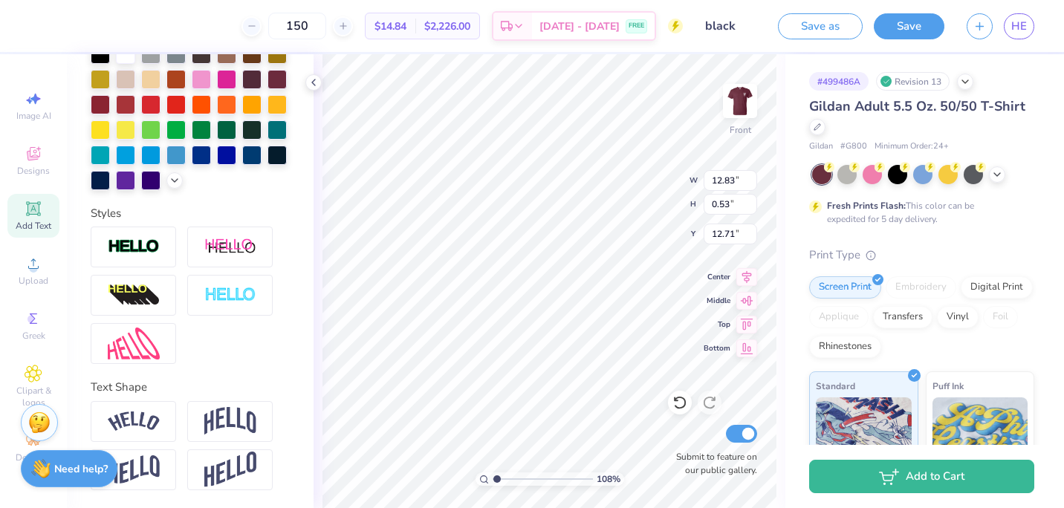
scroll to position [12, 13]
click at [910, 26] on button "Save" at bounding box center [909, 24] width 71 height 26
